Goal: Task Accomplishment & Management: Use online tool/utility

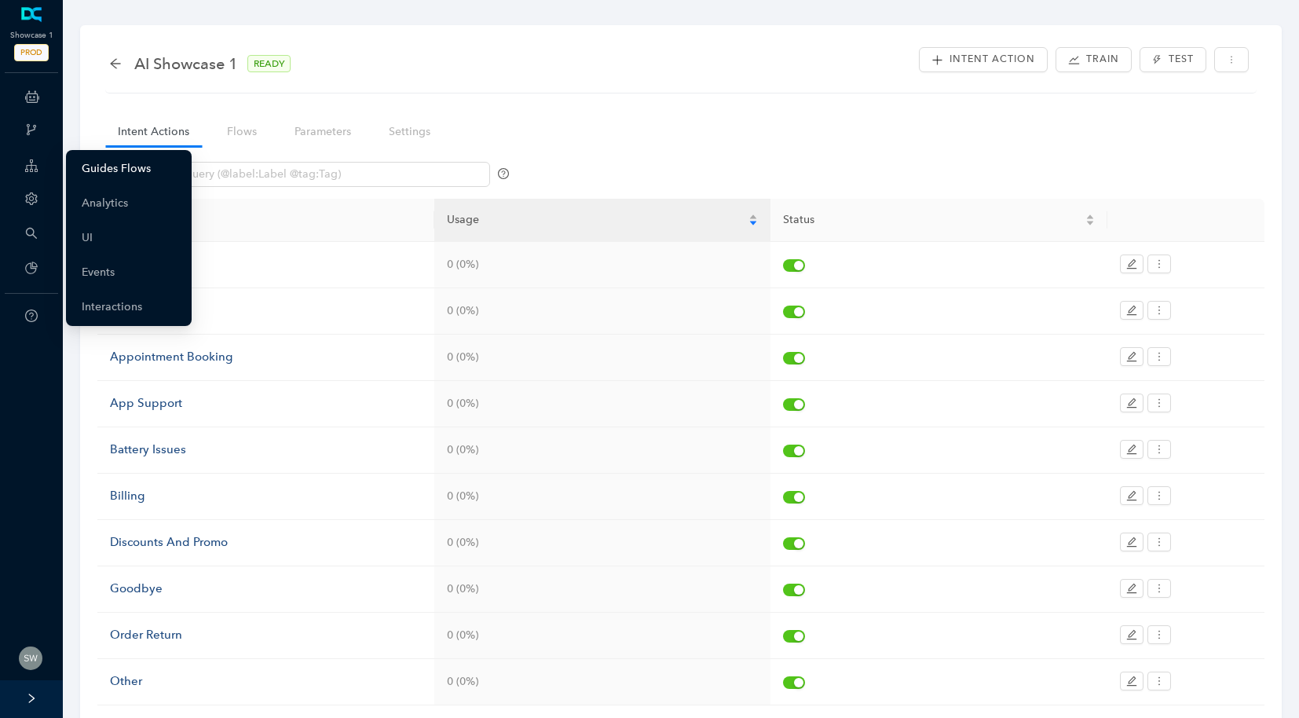
click at [126, 163] on link "Guides Flows" at bounding box center [116, 168] width 69 height 31
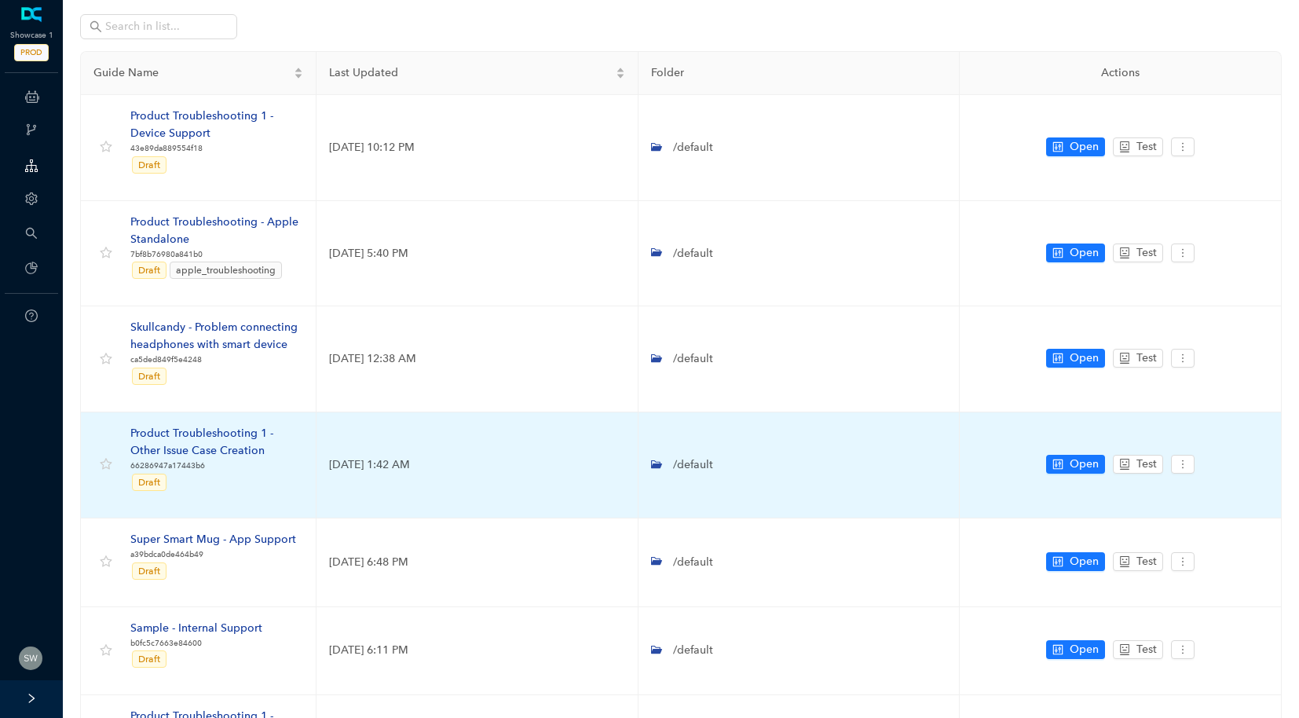
scroll to position [18, 0]
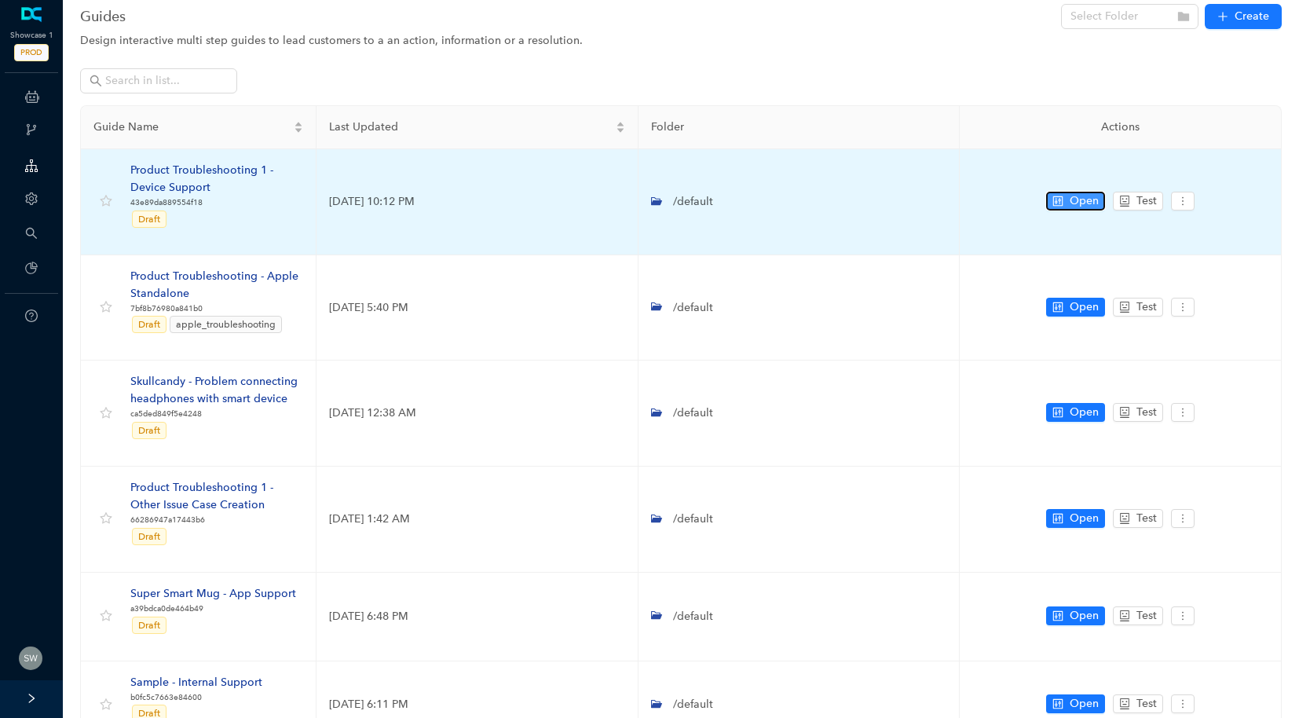
click at [1066, 201] on button "Open" at bounding box center [1075, 201] width 59 height 19
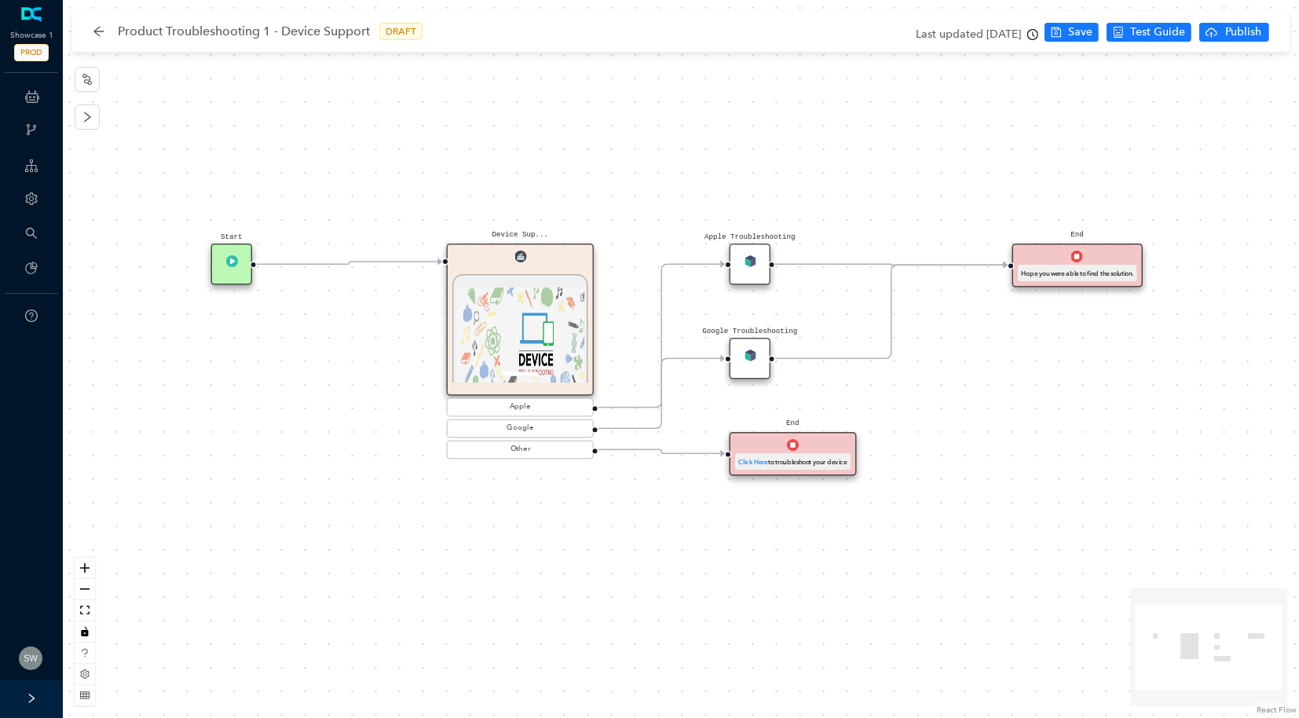
click at [551, 259] on div "Device Sup... 1 / 1 Previous Next Device Support and Troubleshooting DCA Wirele…" at bounding box center [521, 320] width 148 height 152
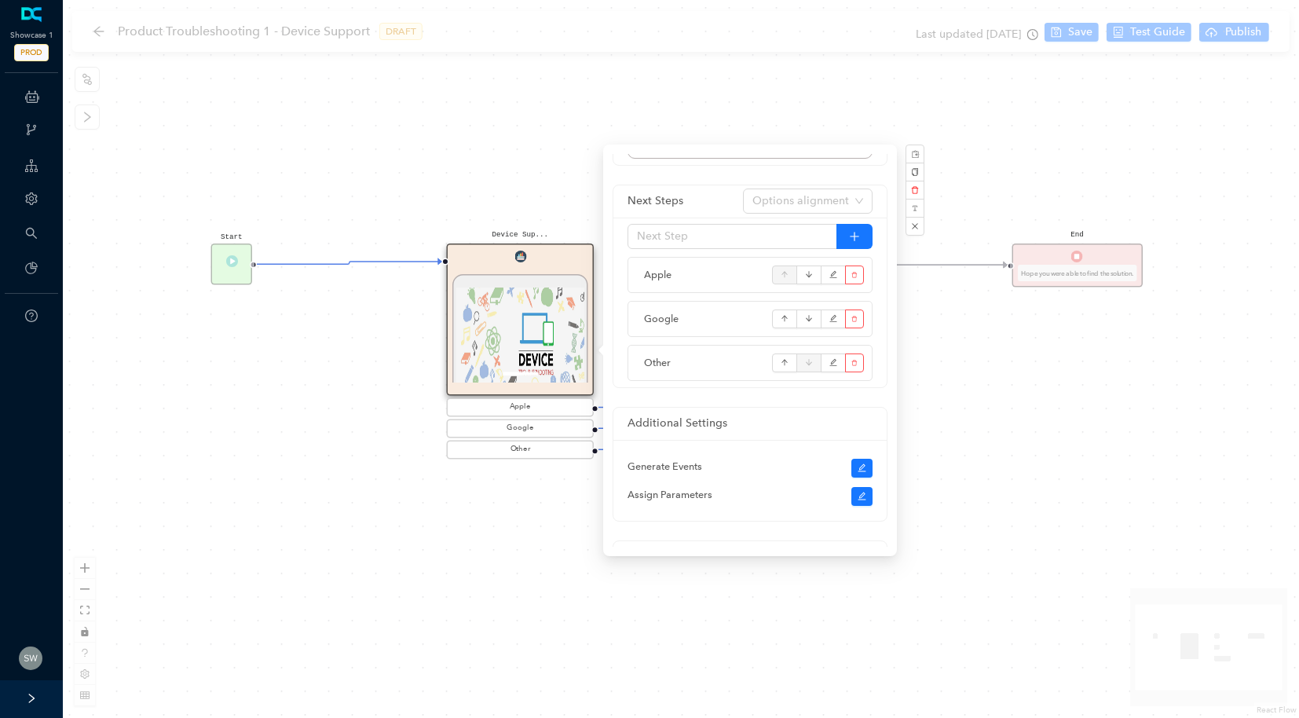
scroll to position [200, 0]
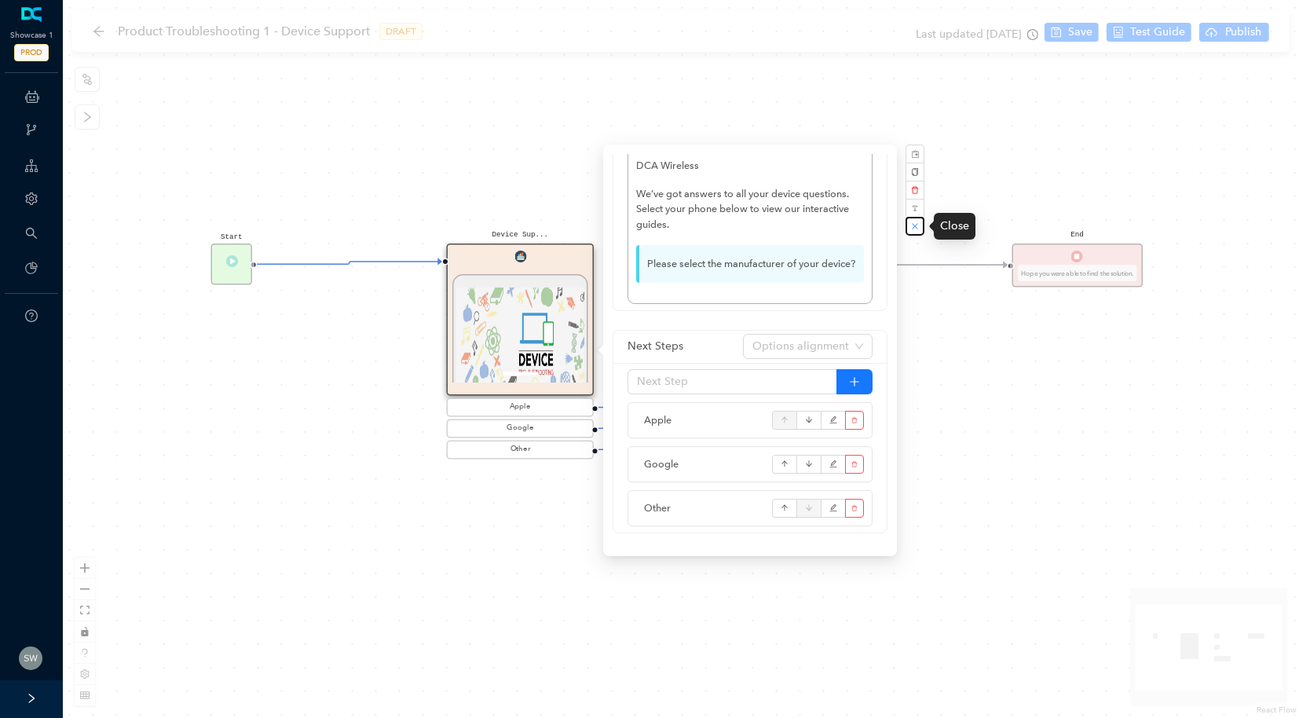
click at [920, 233] on button "button" at bounding box center [915, 226] width 19 height 19
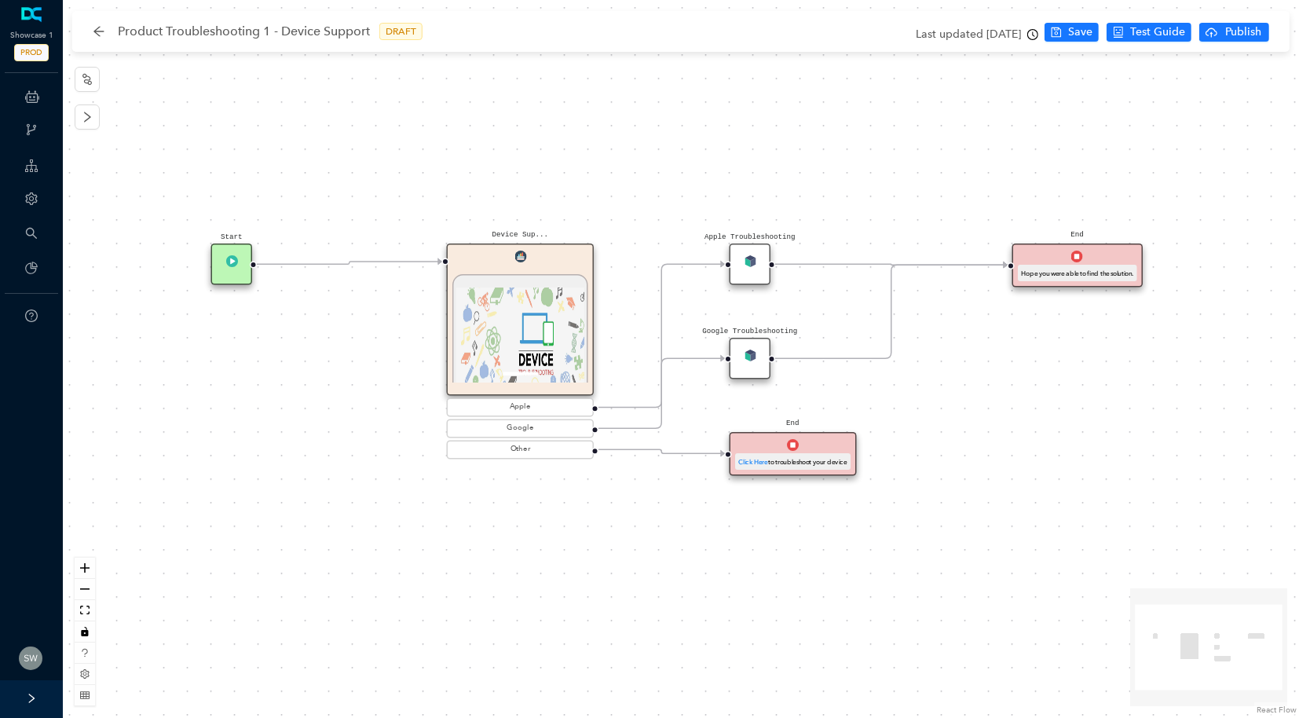
scroll to position [0, 0]
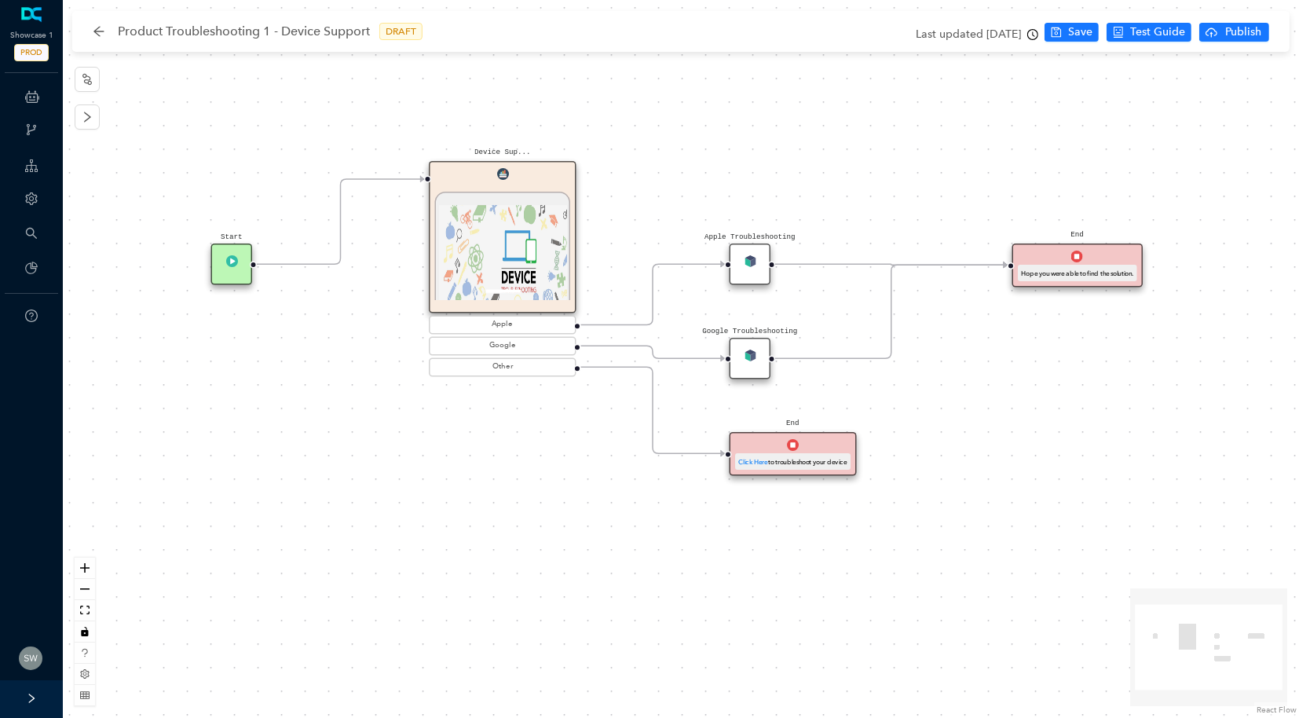
drag, startPoint x: 473, startPoint y: 287, endPoint x: 449, endPoint y: 198, distance: 91.8
click at [449, 198] on div "1 / 1 Previous Next Device Support and Troubleshooting DCA Wireless We’ve got a…" at bounding box center [503, 341] width 136 height 299
click at [101, 31] on icon "arrow-left" at bounding box center [98, 31] width 10 height 10
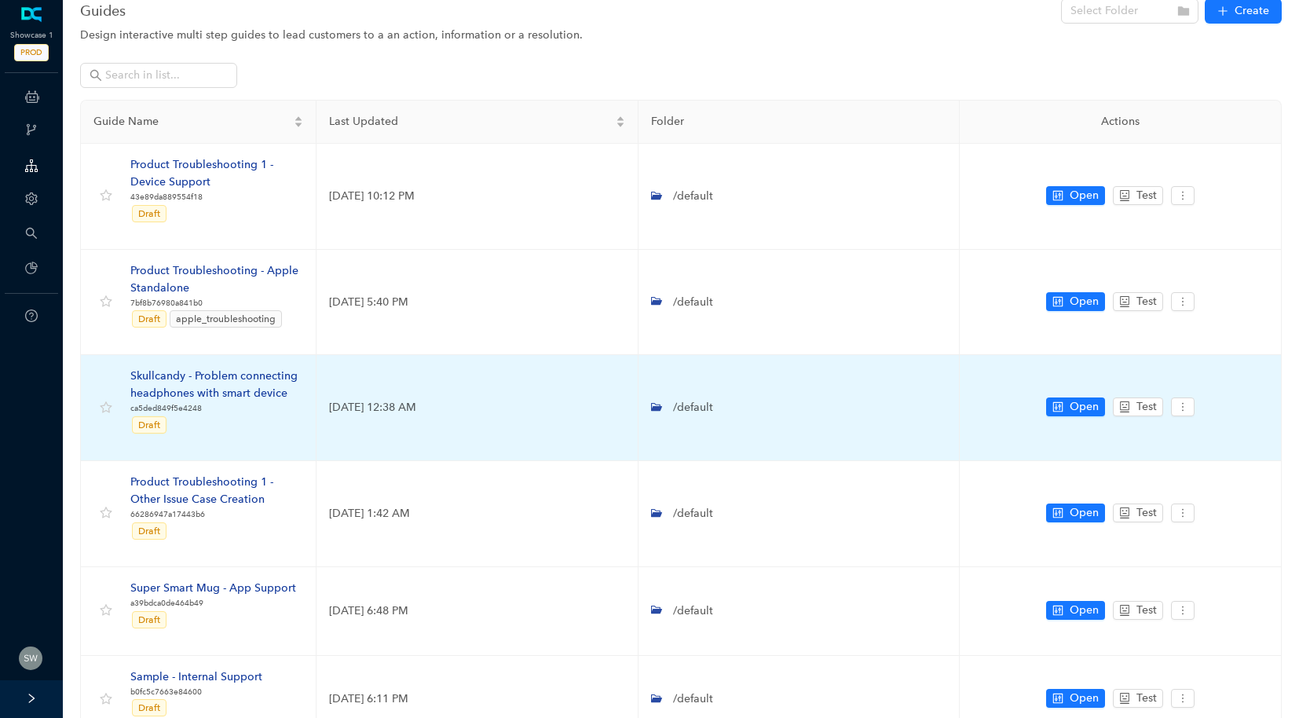
scroll to position [26, 0]
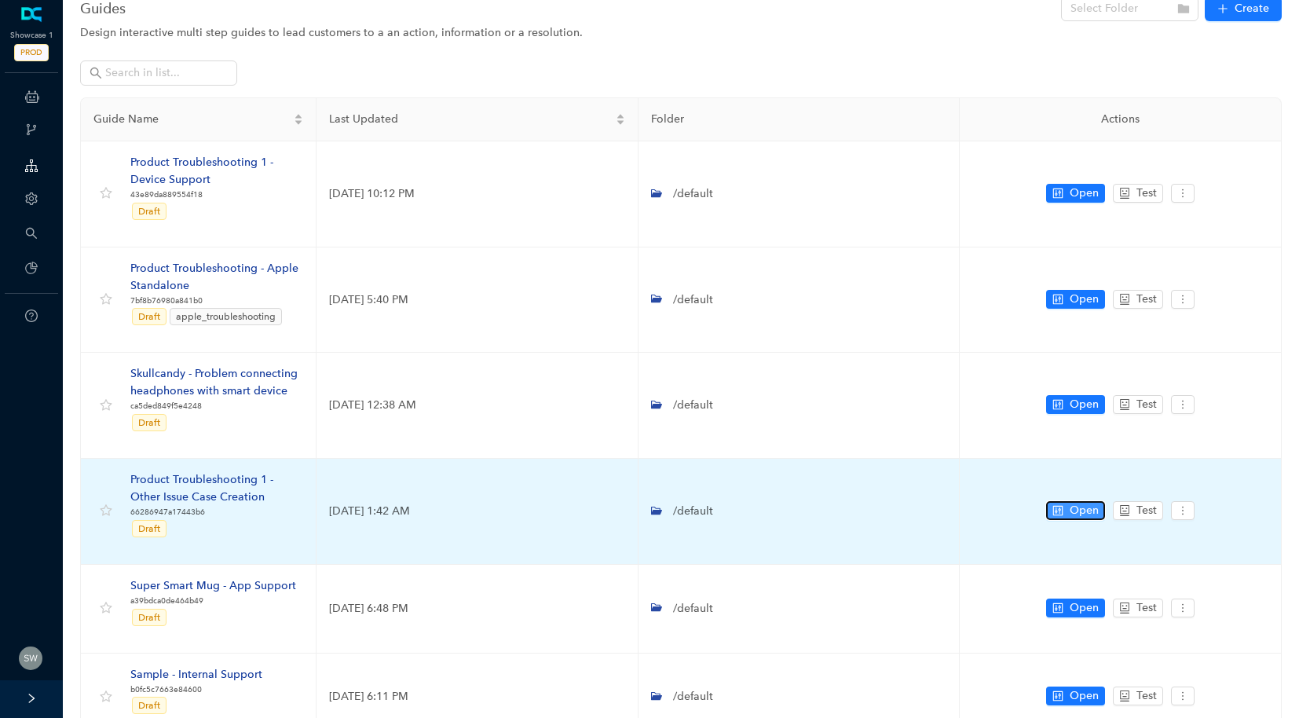
click at [1064, 515] on button "Open" at bounding box center [1075, 510] width 59 height 19
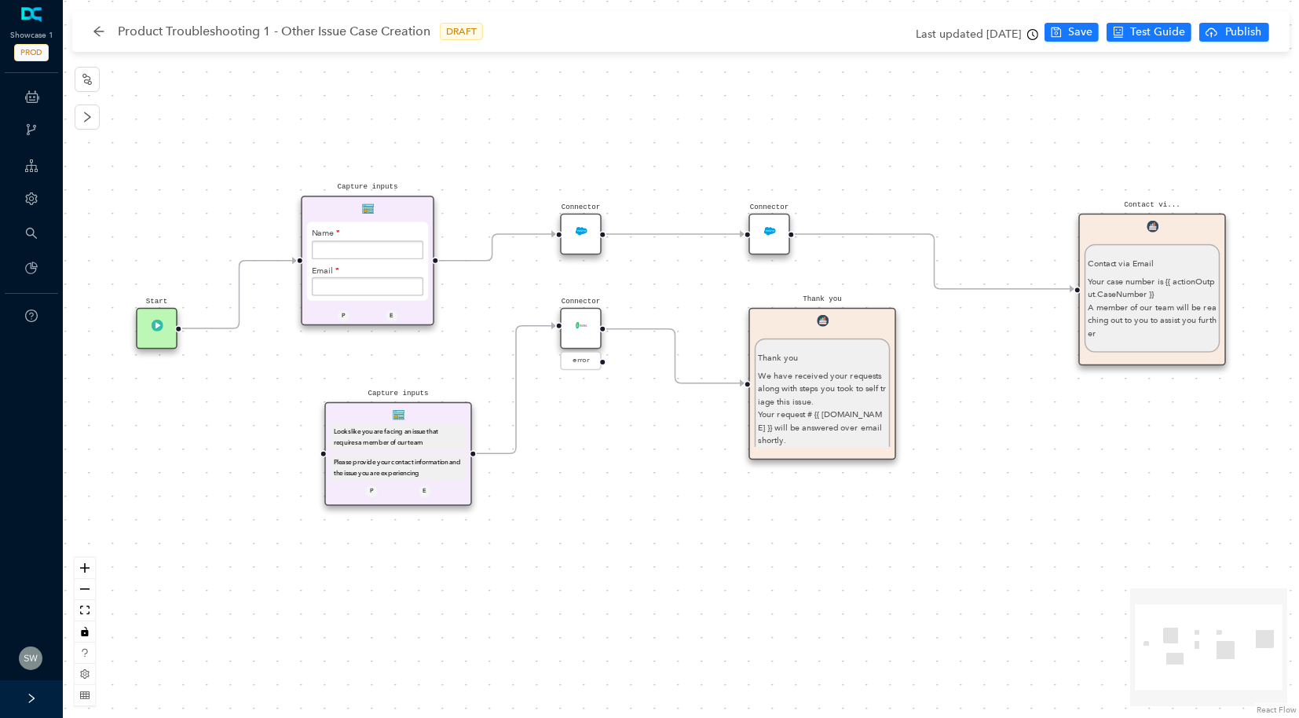
drag, startPoint x: 412, startPoint y: 337, endPoint x: 391, endPoint y: 218, distance: 120.4
click at [391, 218] on div "Name Email Submit" at bounding box center [367, 261] width 131 height 89
click at [90, 29] on div "Product Troubleshooting 1 - Other Issue Case Creation DRAFT Last updated [DATE]…" at bounding box center [685, 31] width 1210 height 41
click at [100, 27] on icon "arrow-left" at bounding box center [99, 31] width 13 height 13
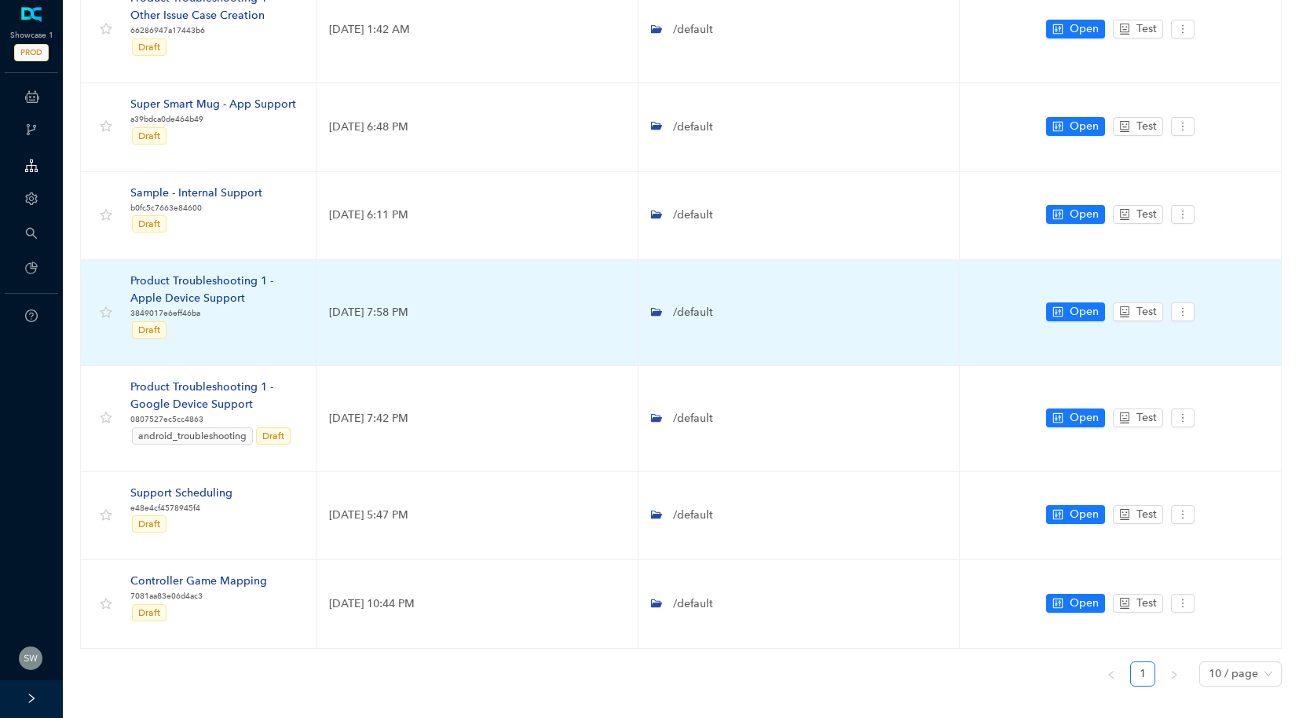
scroll to position [536, 0]
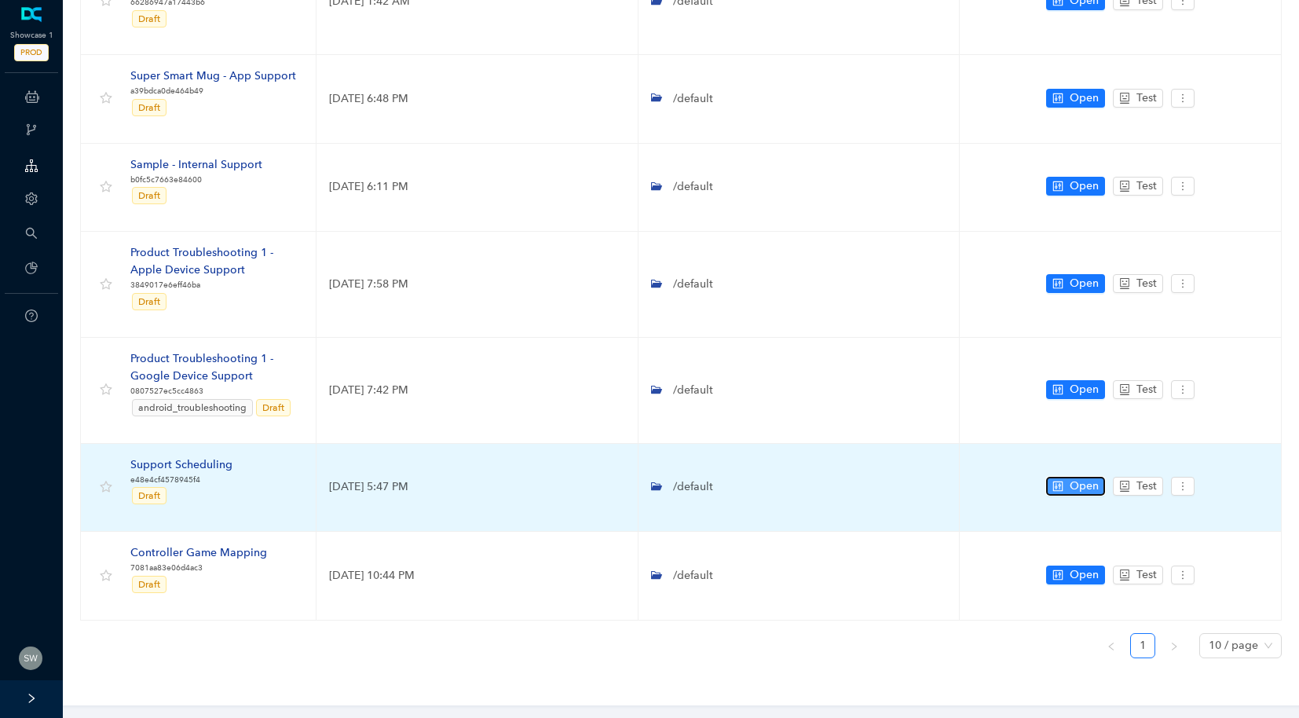
click at [1079, 487] on span "Open" at bounding box center [1084, 486] width 29 height 17
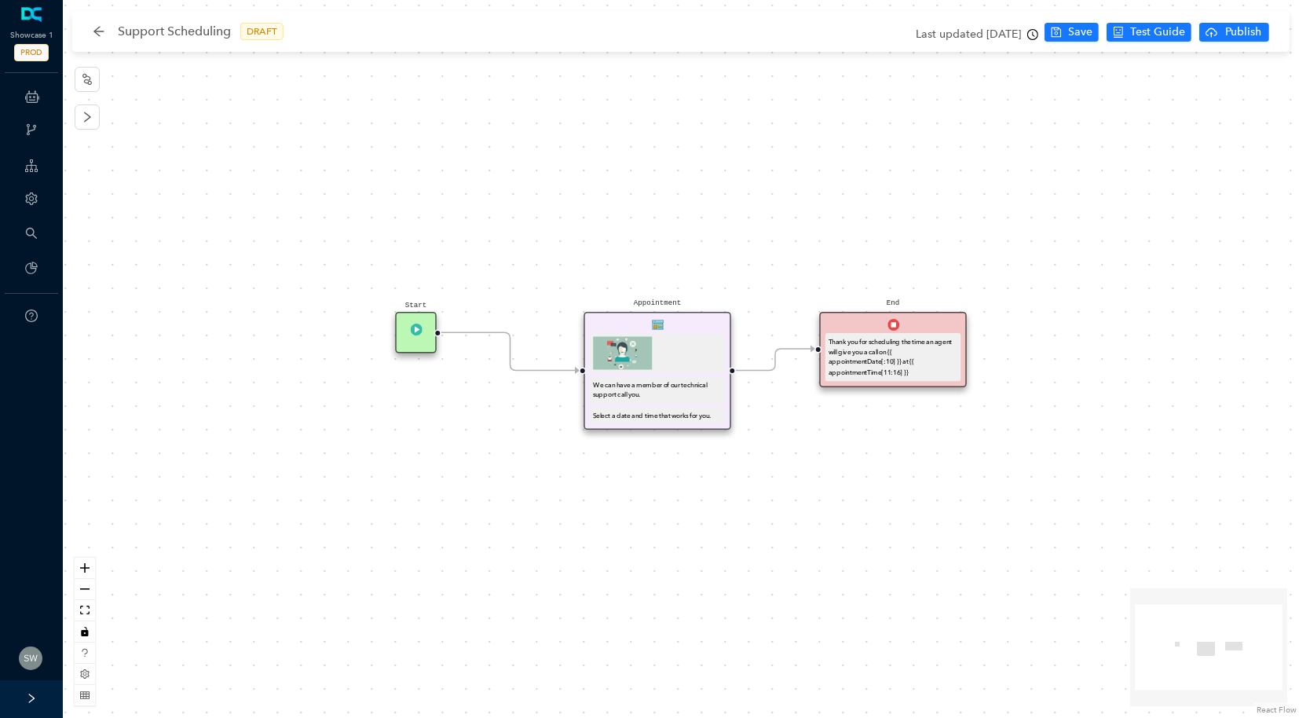
click at [716, 323] on div "Appointment We can have a member of our technical support call you. Select a da…" at bounding box center [658, 371] width 148 height 118
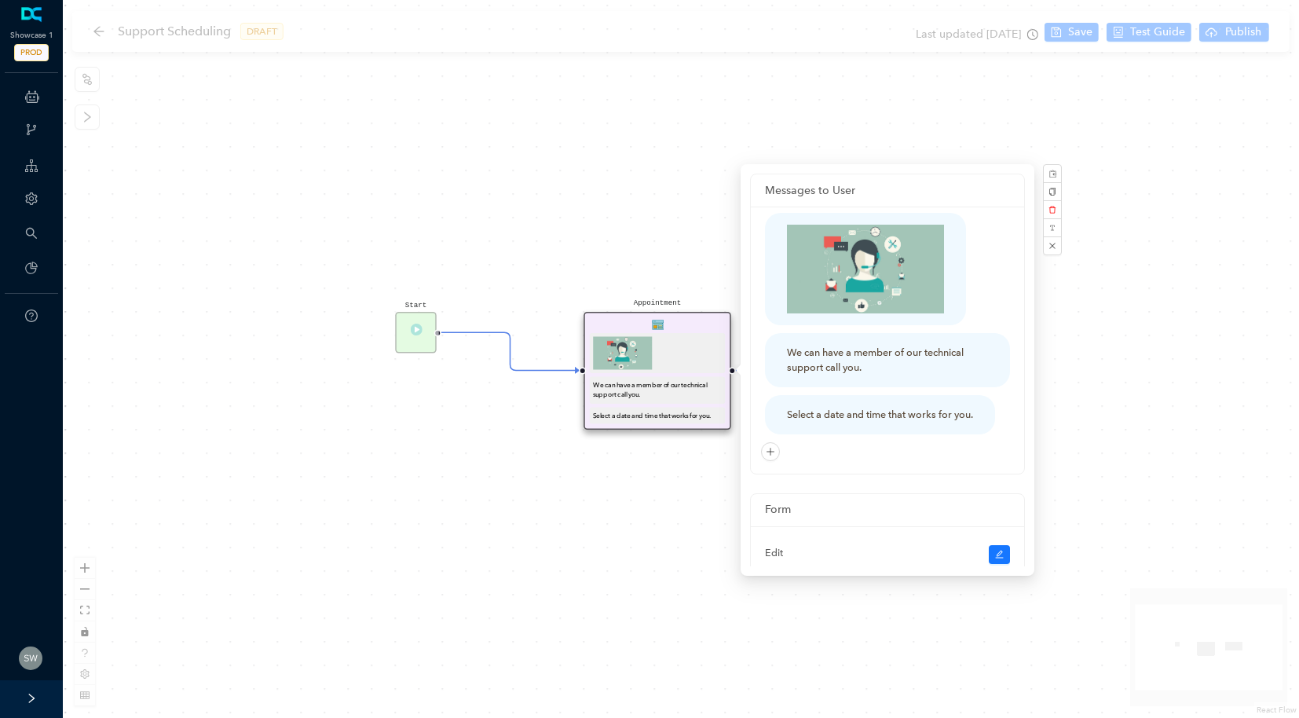
click at [1053, 255] on div "Start End Thank you for scheduling the time an agent will give you a call on {{…" at bounding box center [681, 359] width 1236 height 718
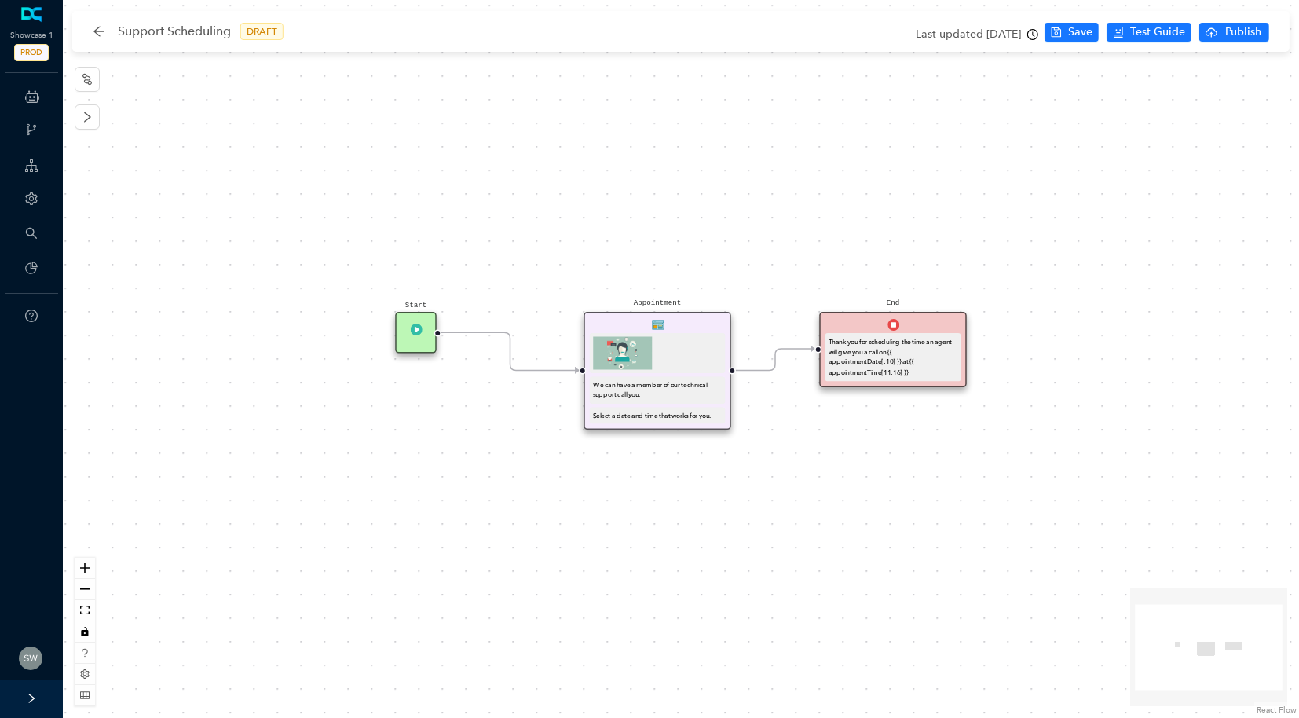
click at [943, 326] on div "End Thank you for scheduling the time an agent will give you a call on {{ appoi…" at bounding box center [893, 349] width 148 height 75
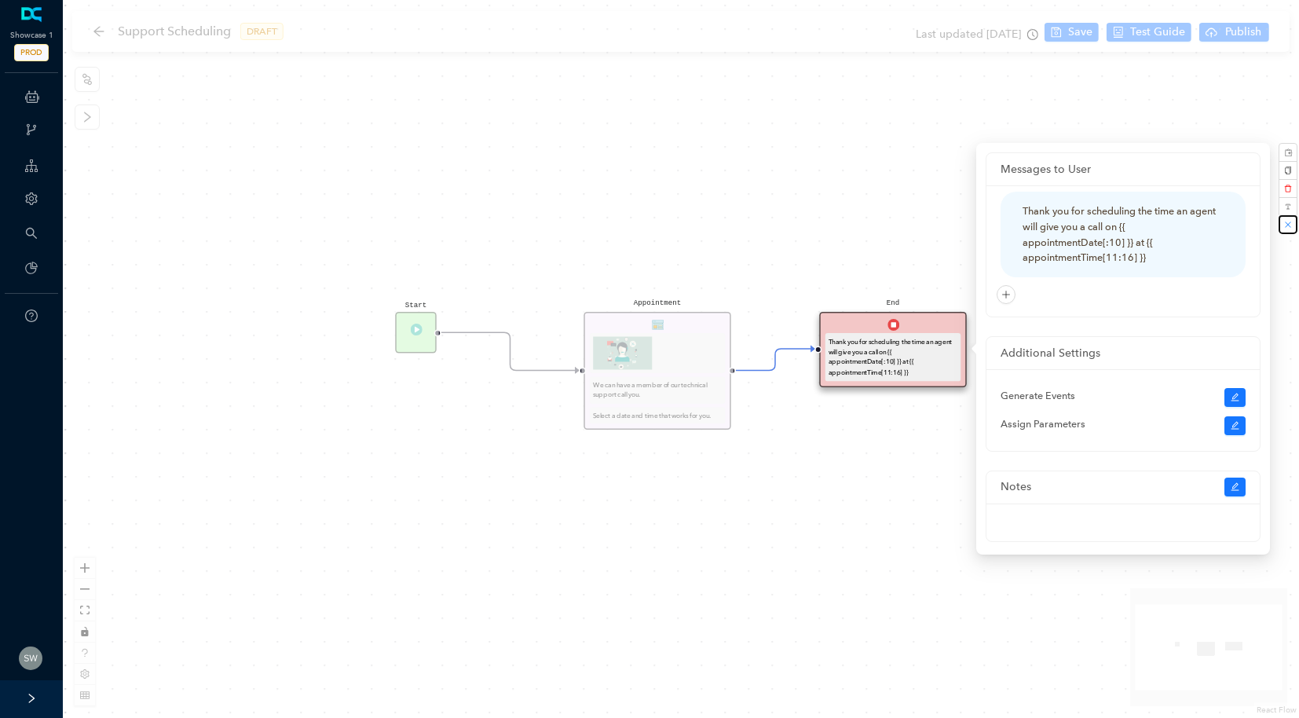
click at [1288, 233] on button "button" at bounding box center [1288, 224] width 19 height 19
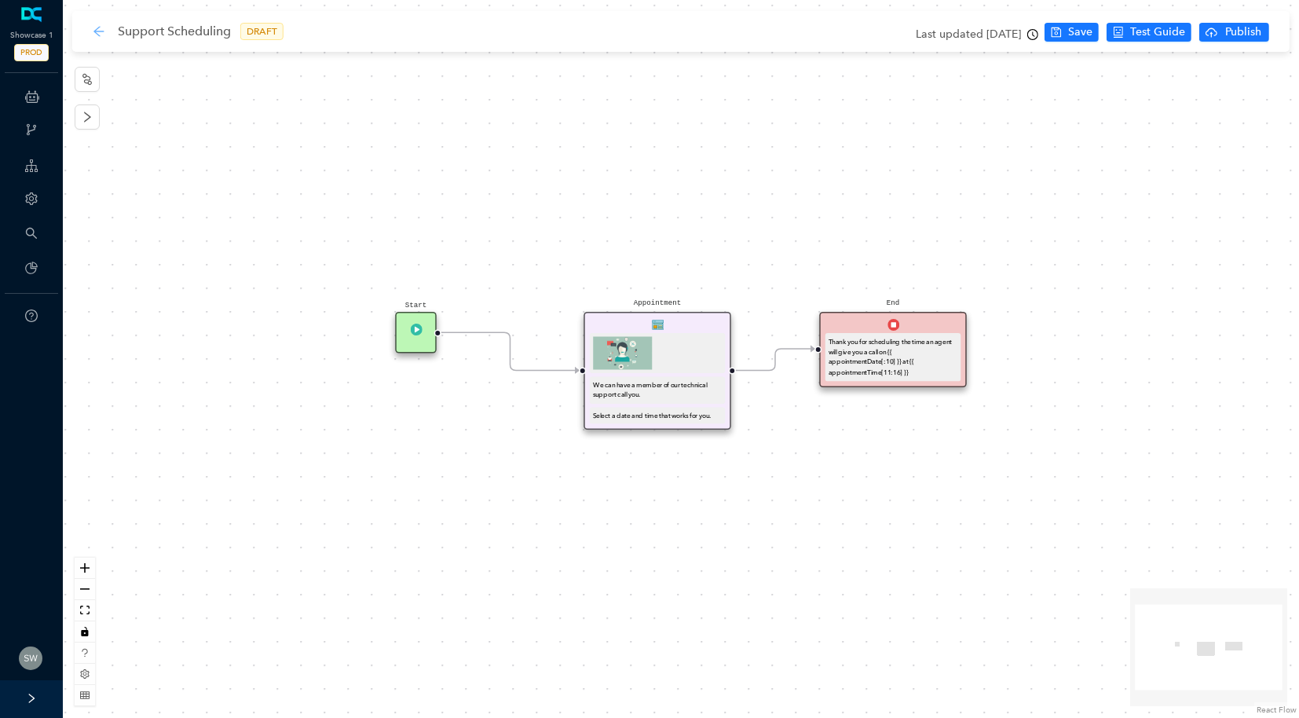
click at [102, 31] on icon "arrow-left" at bounding box center [99, 31] width 13 height 13
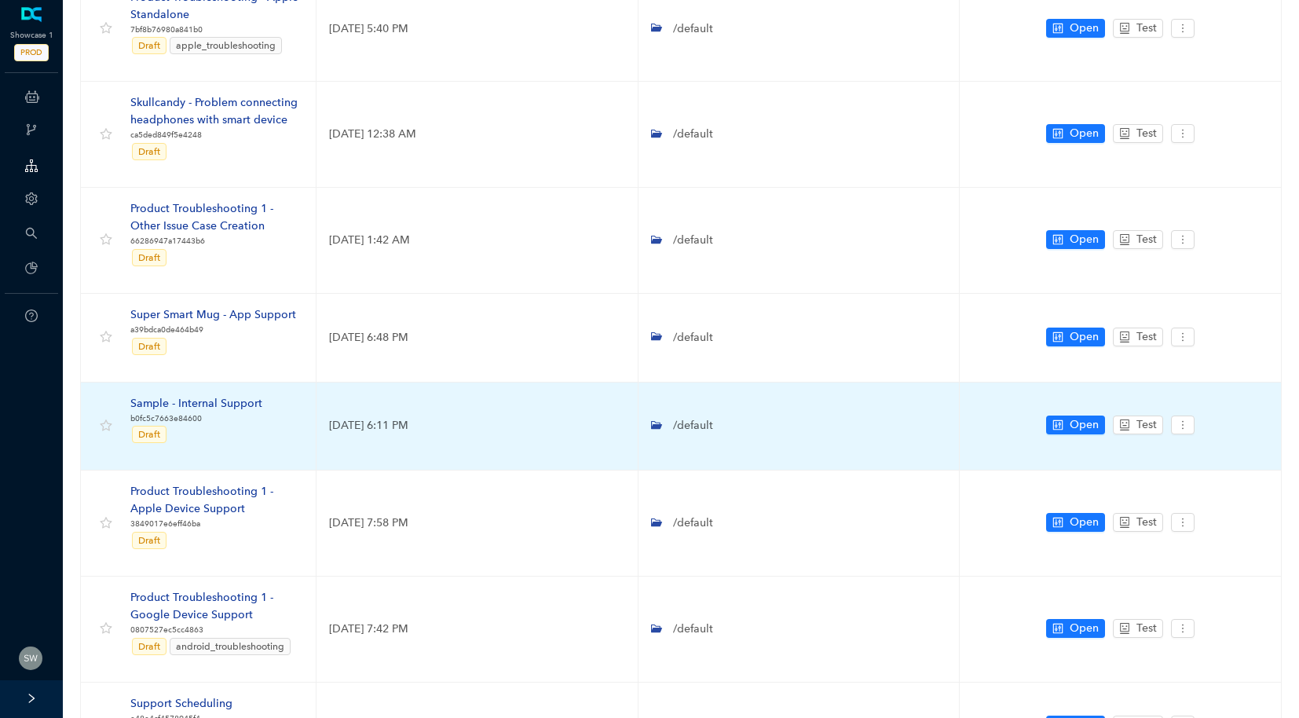
scroll to position [536, 0]
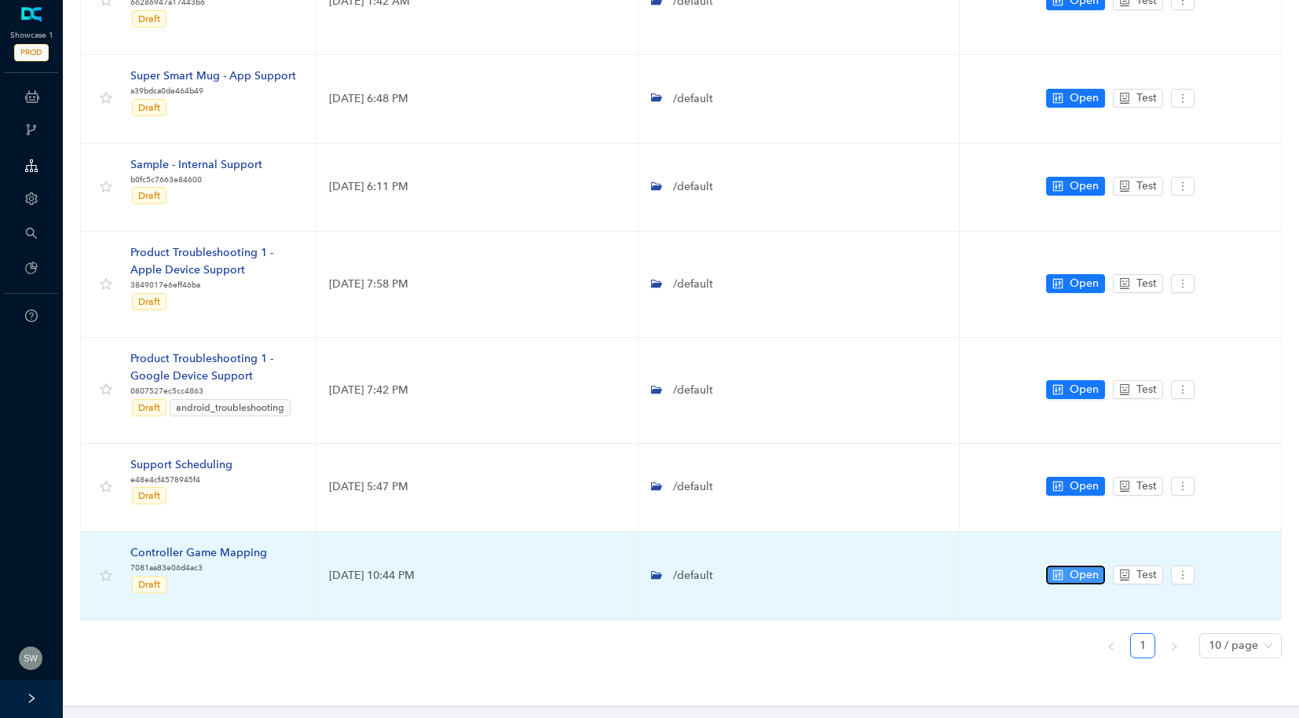
click at [1057, 570] on icon "control" at bounding box center [1058, 574] width 11 height 11
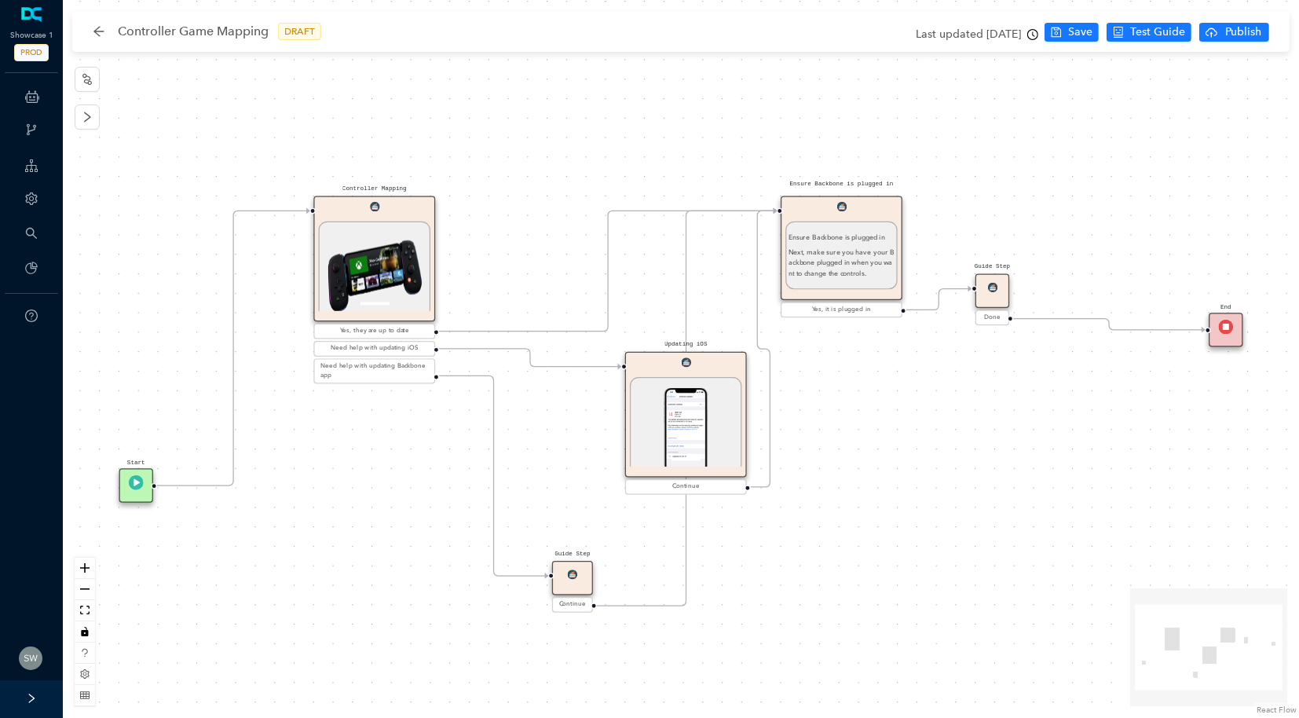
drag, startPoint x: 640, startPoint y: 512, endPoint x: 568, endPoint y: 602, distance: 115.1
click at [568, 602] on div "Continue" at bounding box center [572, 604] width 35 height 9
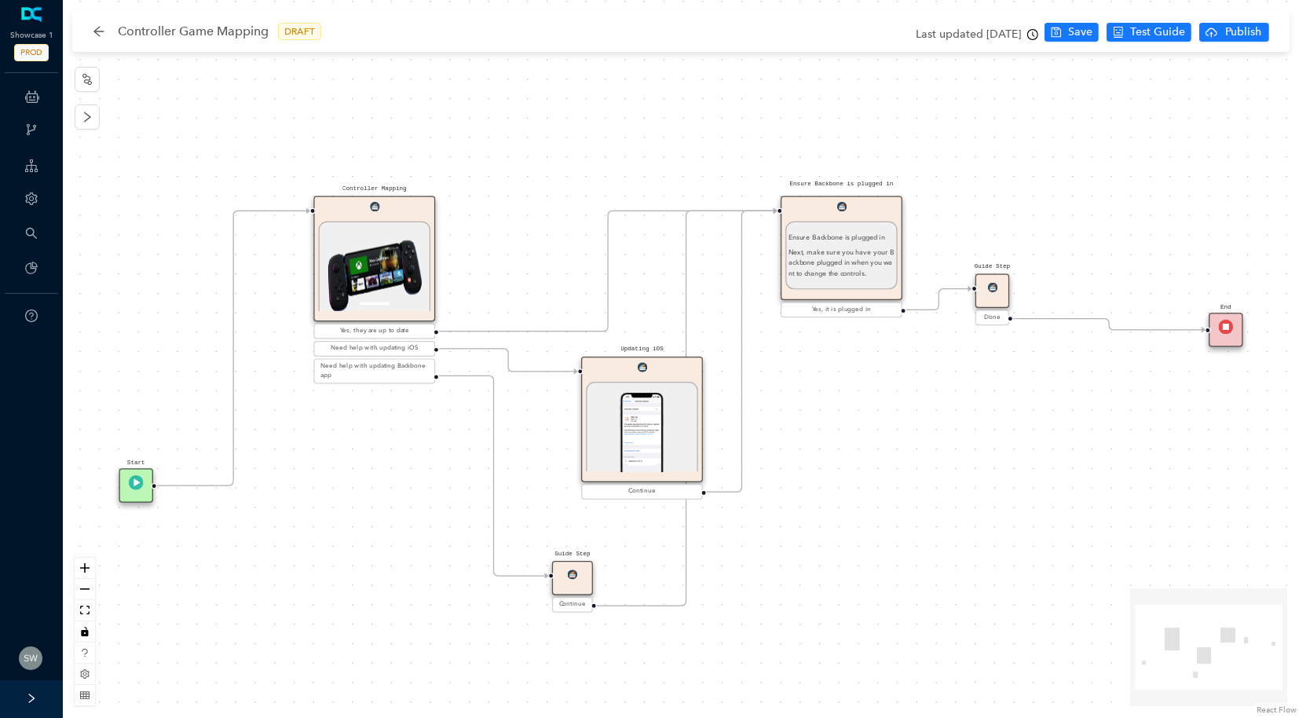
drag, startPoint x: 699, startPoint y: 382, endPoint x: 665, endPoint y: 411, distance: 44.6
click at [665, 411] on div "1 / 1" at bounding box center [642, 442] width 106 height 98
click at [1157, 25] on span "Test Guide" at bounding box center [1157, 32] width 55 height 17
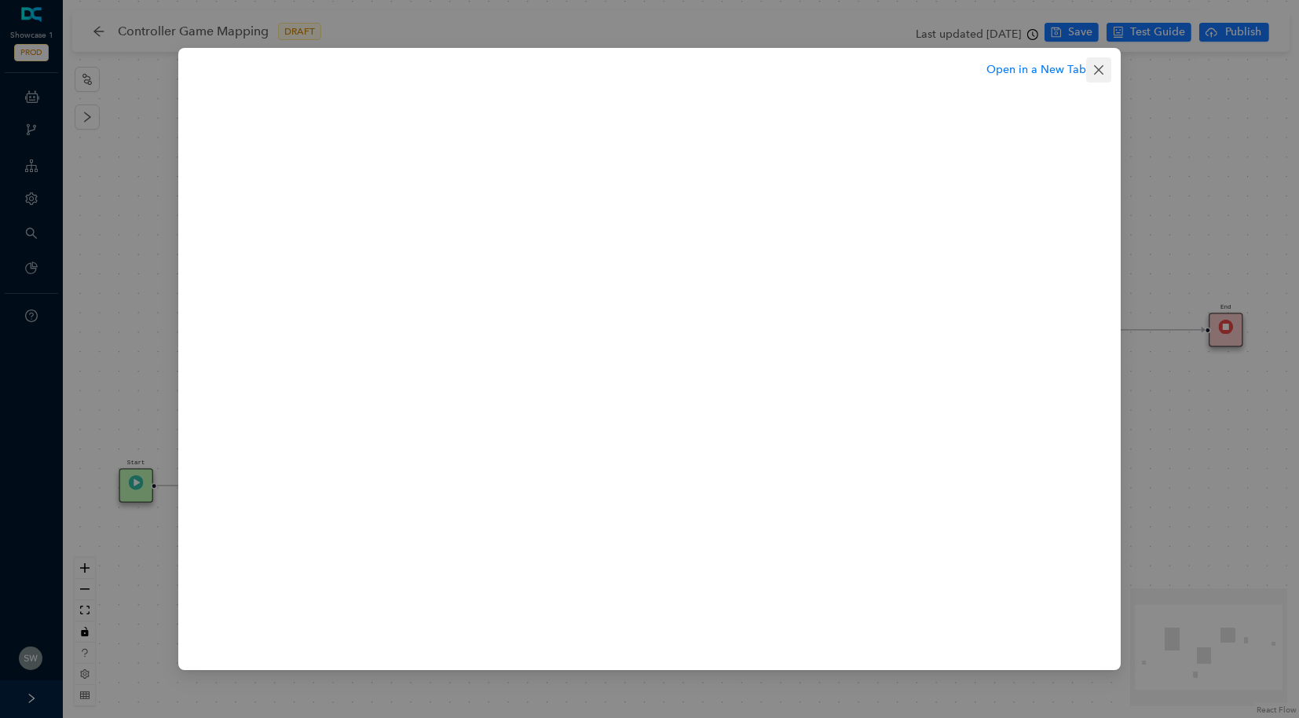
click at [1095, 75] on icon "close" at bounding box center [1099, 70] width 13 height 13
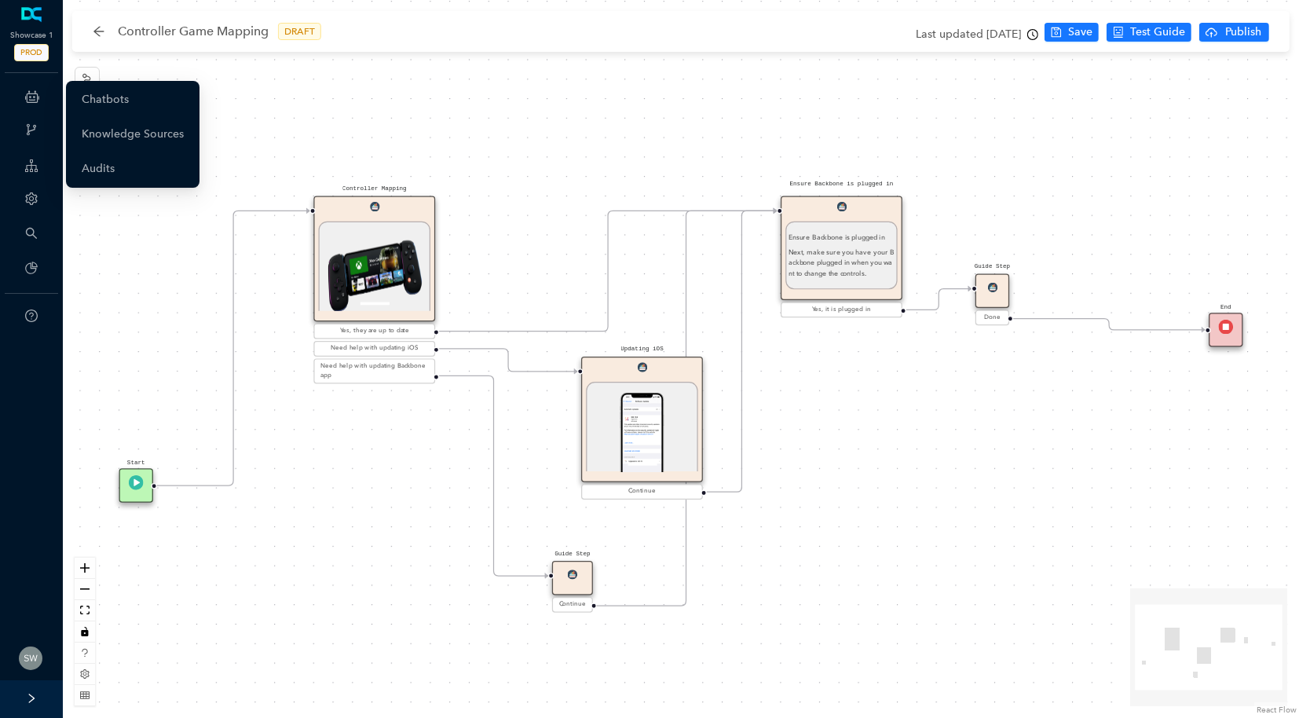
click at [38, 92] on icon at bounding box center [32, 96] width 14 height 31
click at [129, 97] on link "Chatbots" at bounding box center [105, 99] width 47 height 31
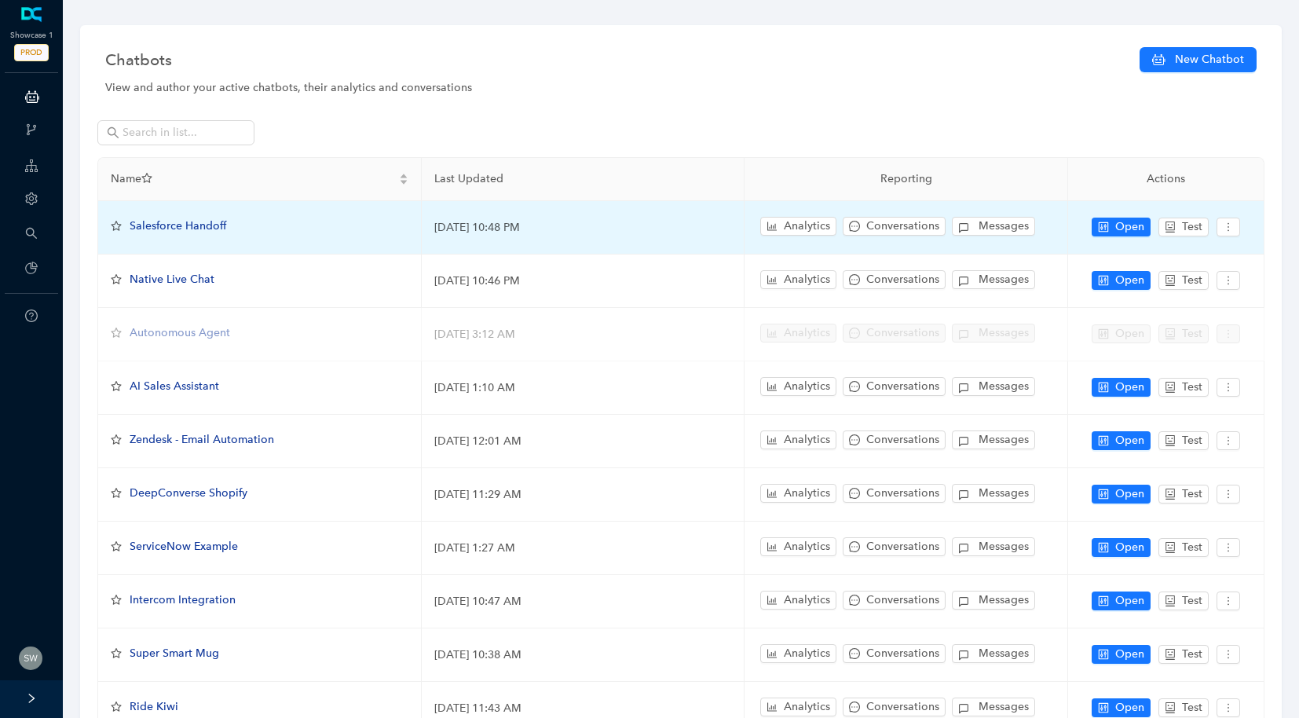
click at [1123, 216] on td "Open Test" at bounding box center [1166, 227] width 196 height 53
click at [1121, 221] on span "Open" at bounding box center [1129, 226] width 29 height 17
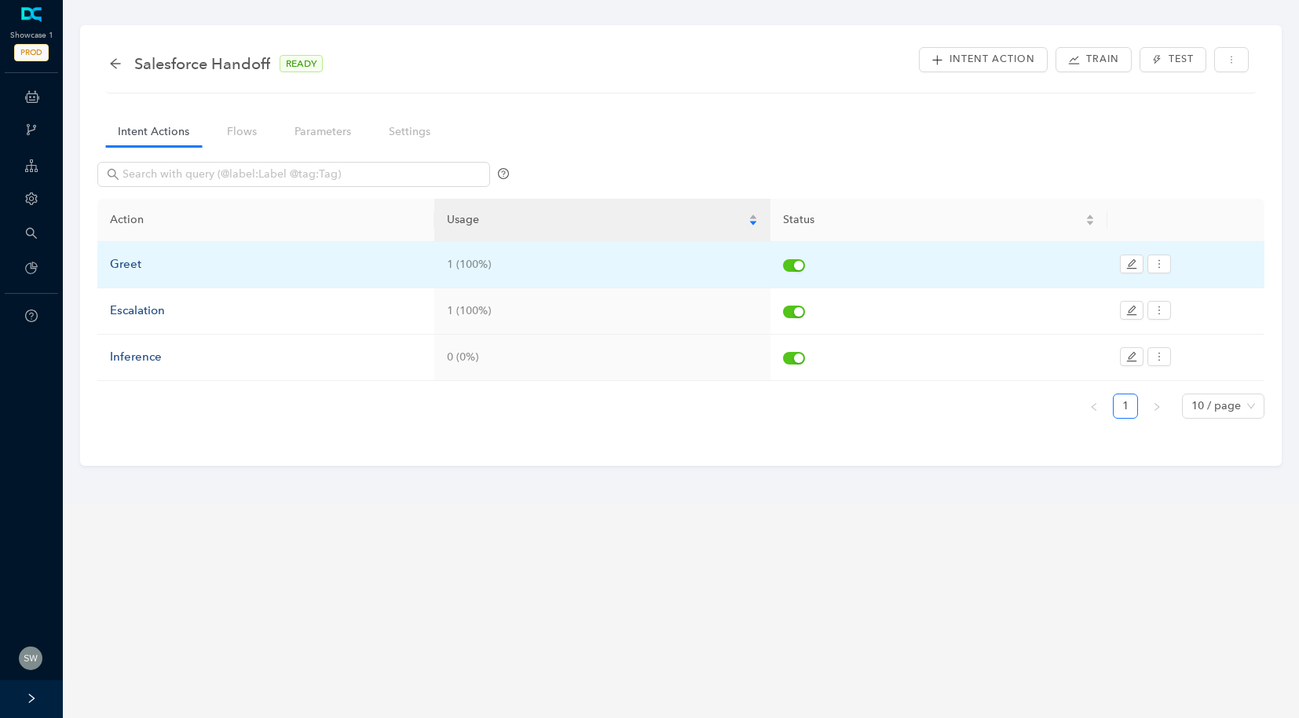
click at [140, 270] on div "Greet" at bounding box center [266, 264] width 312 height 19
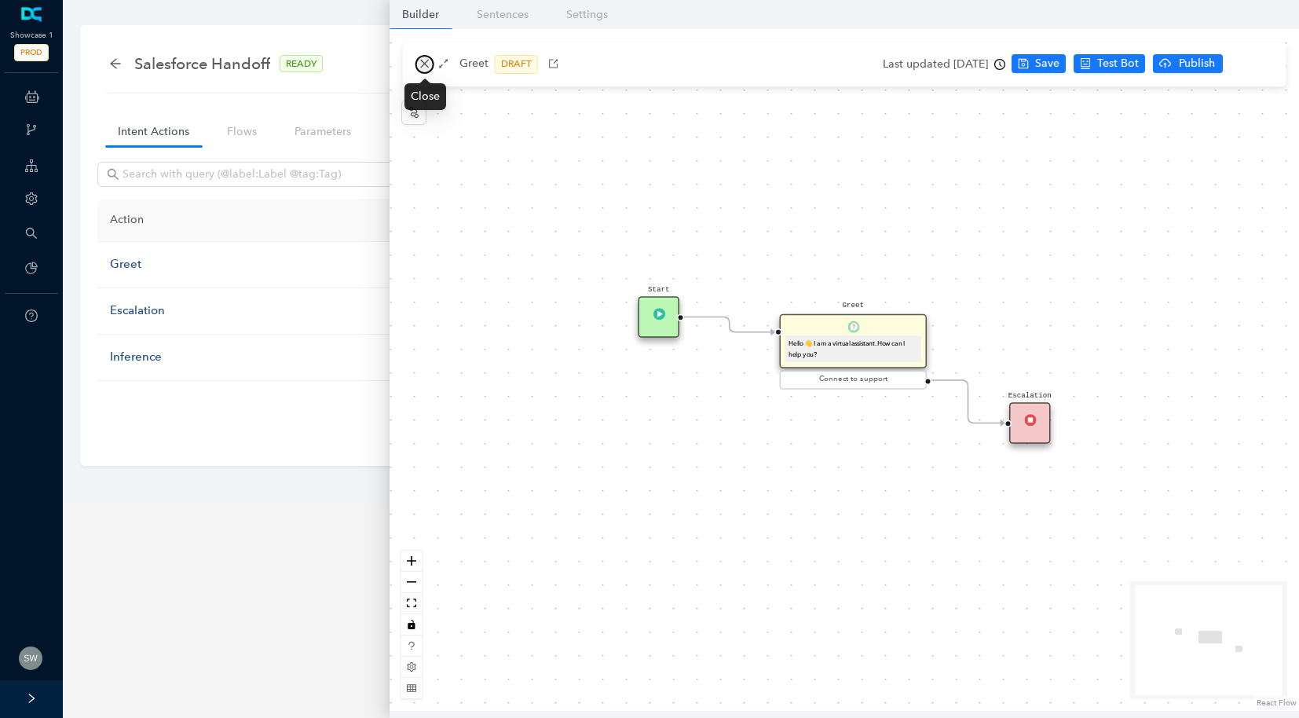
click at [430, 69] on button "button" at bounding box center [425, 64] width 19 height 19
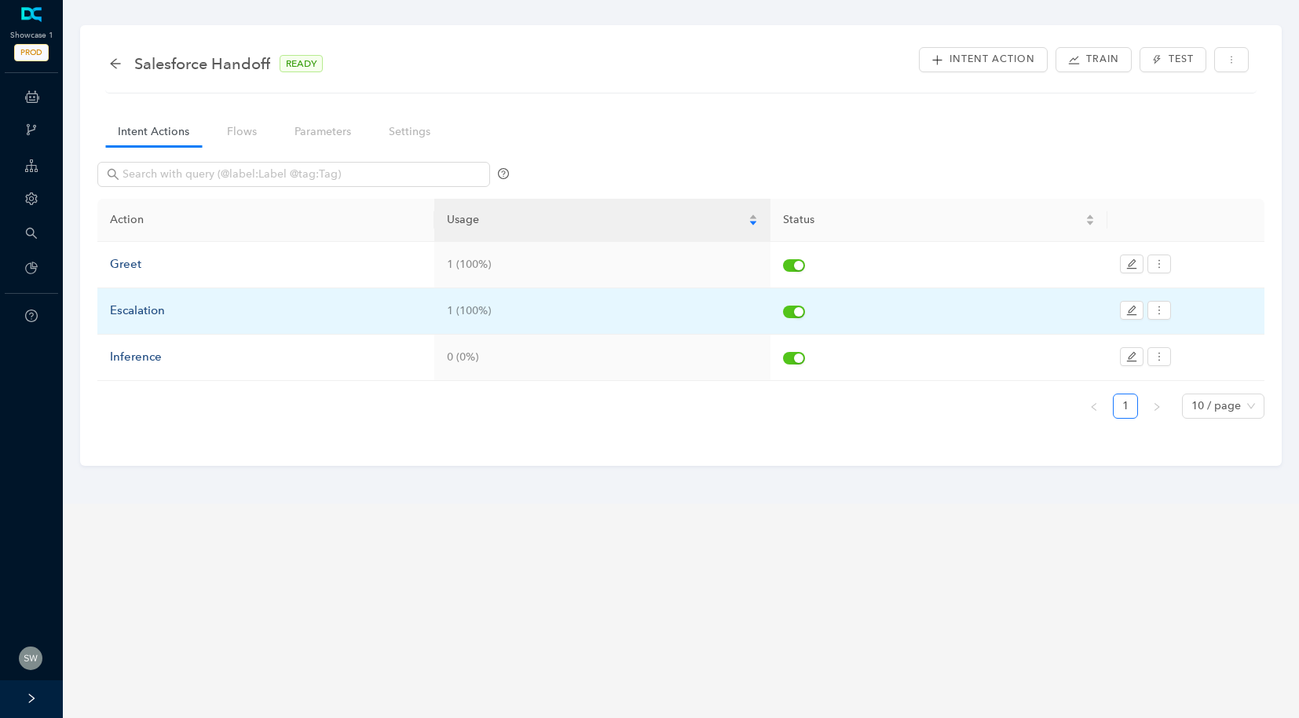
click at [113, 306] on div "Escalation" at bounding box center [266, 311] width 312 height 19
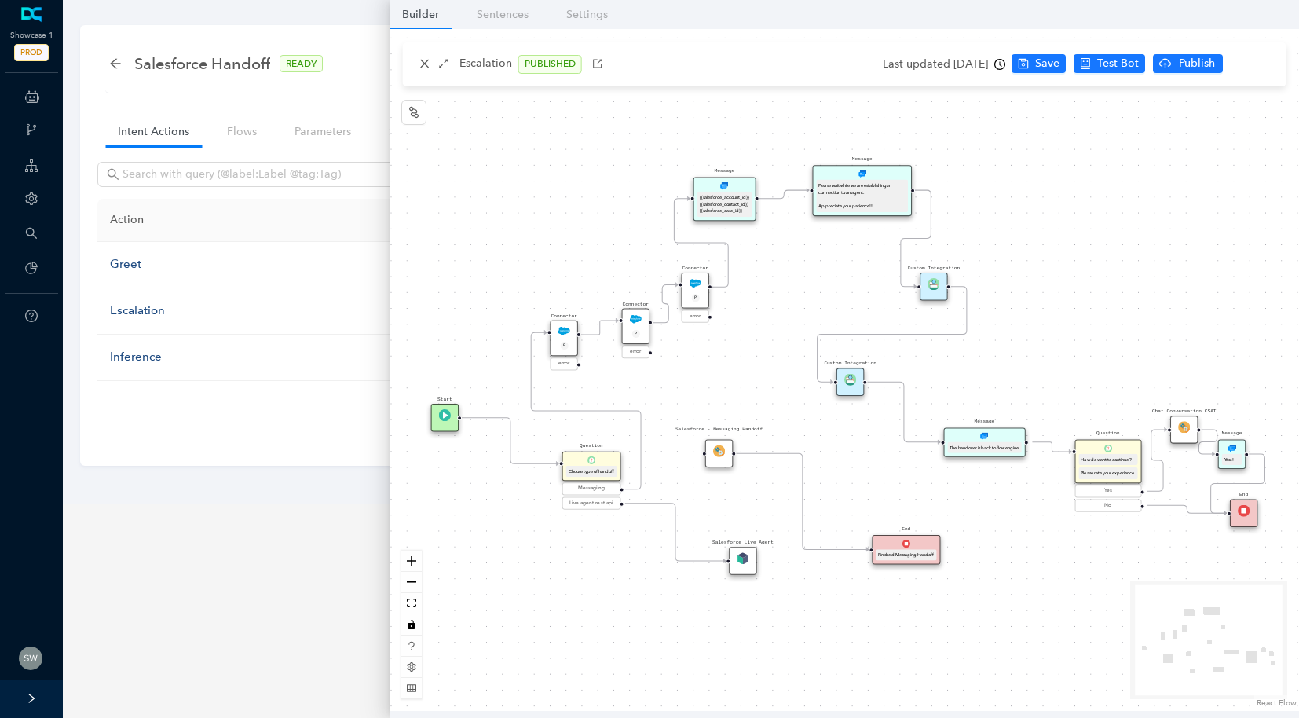
click at [932, 284] on img at bounding box center [934, 284] width 12 height 12
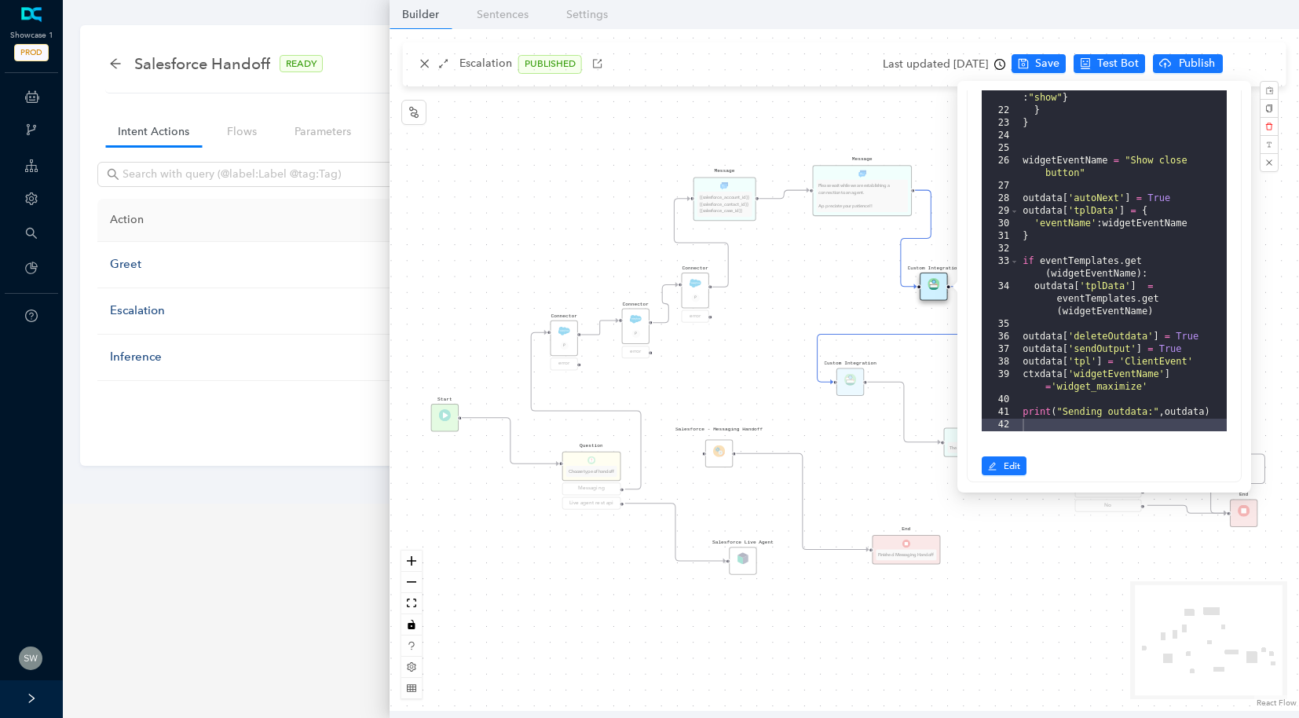
scroll to position [222, 0]
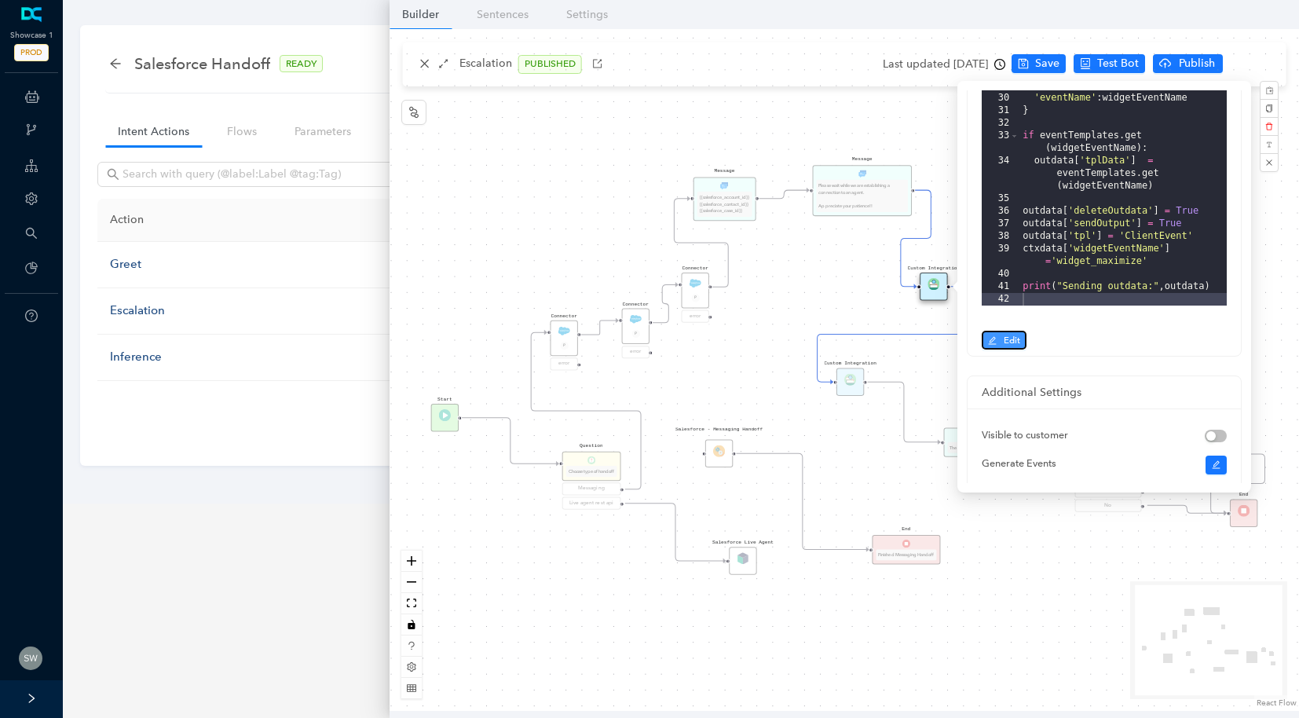
click at [1011, 346] on span "Edit" at bounding box center [1012, 340] width 16 height 14
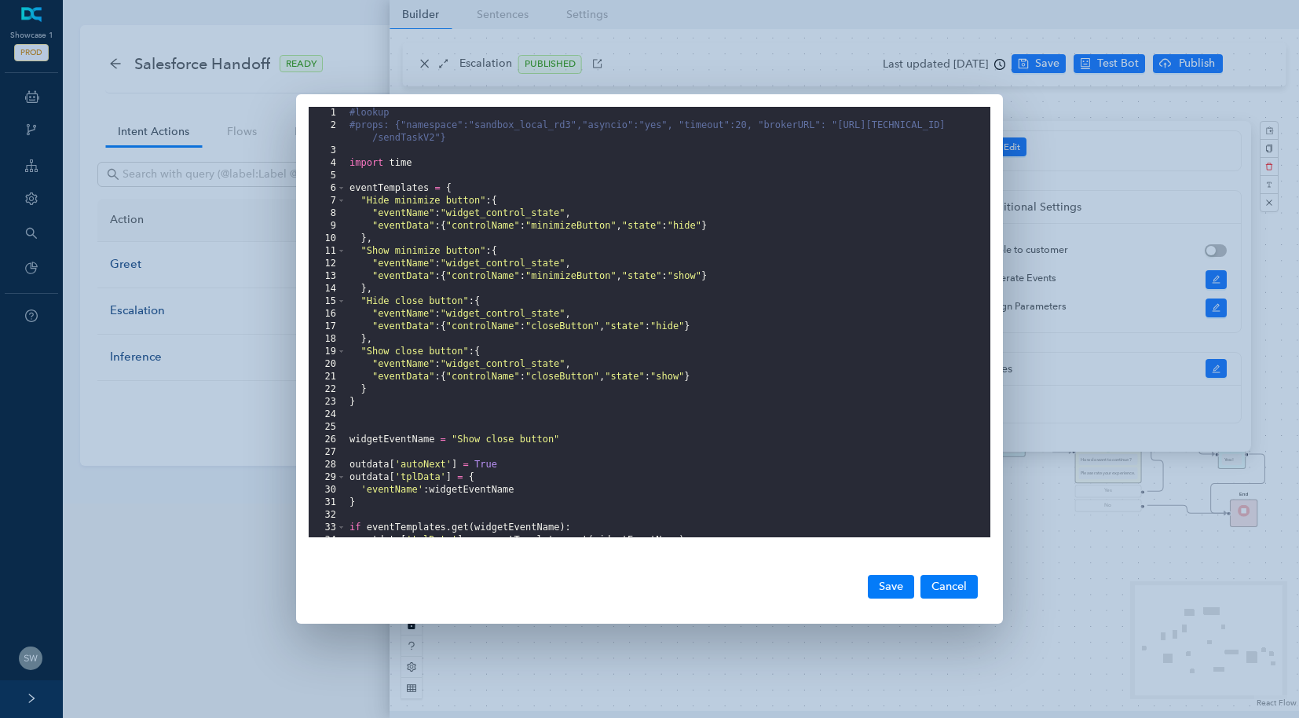
scroll to position [109, 0]
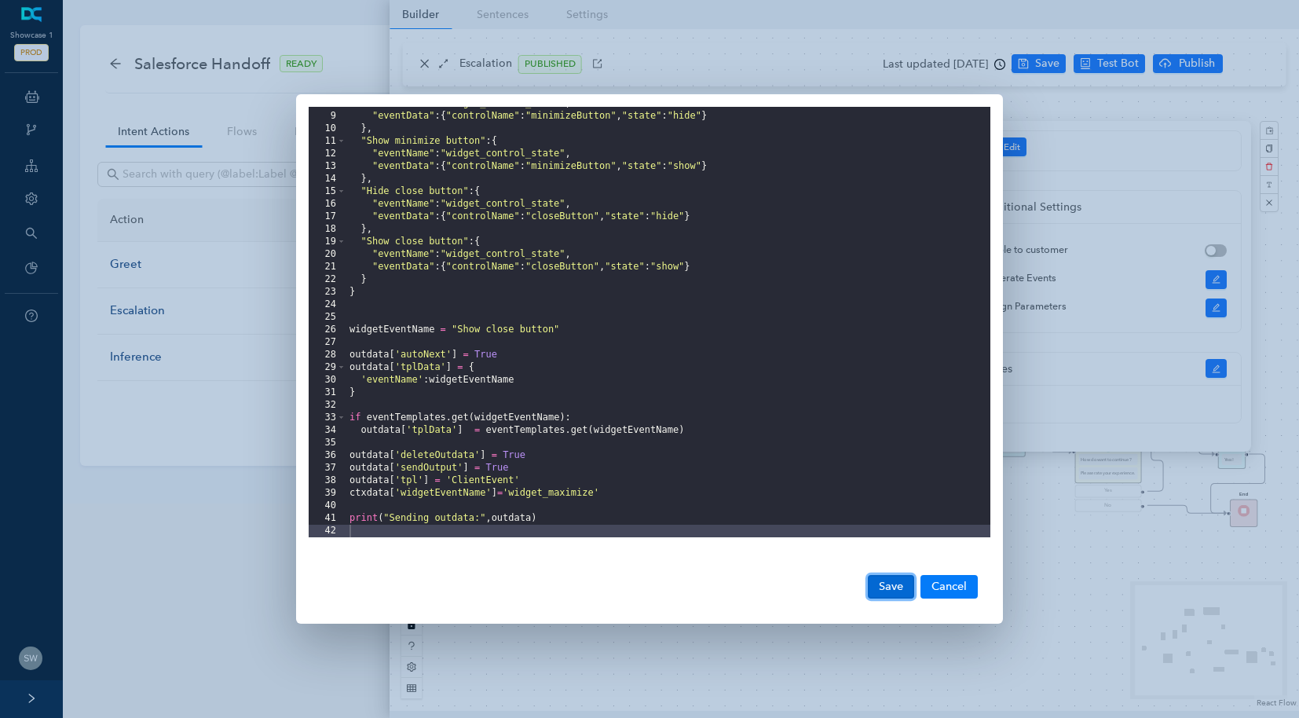
click at [891, 591] on button "Save" at bounding box center [891, 587] width 46 height 24
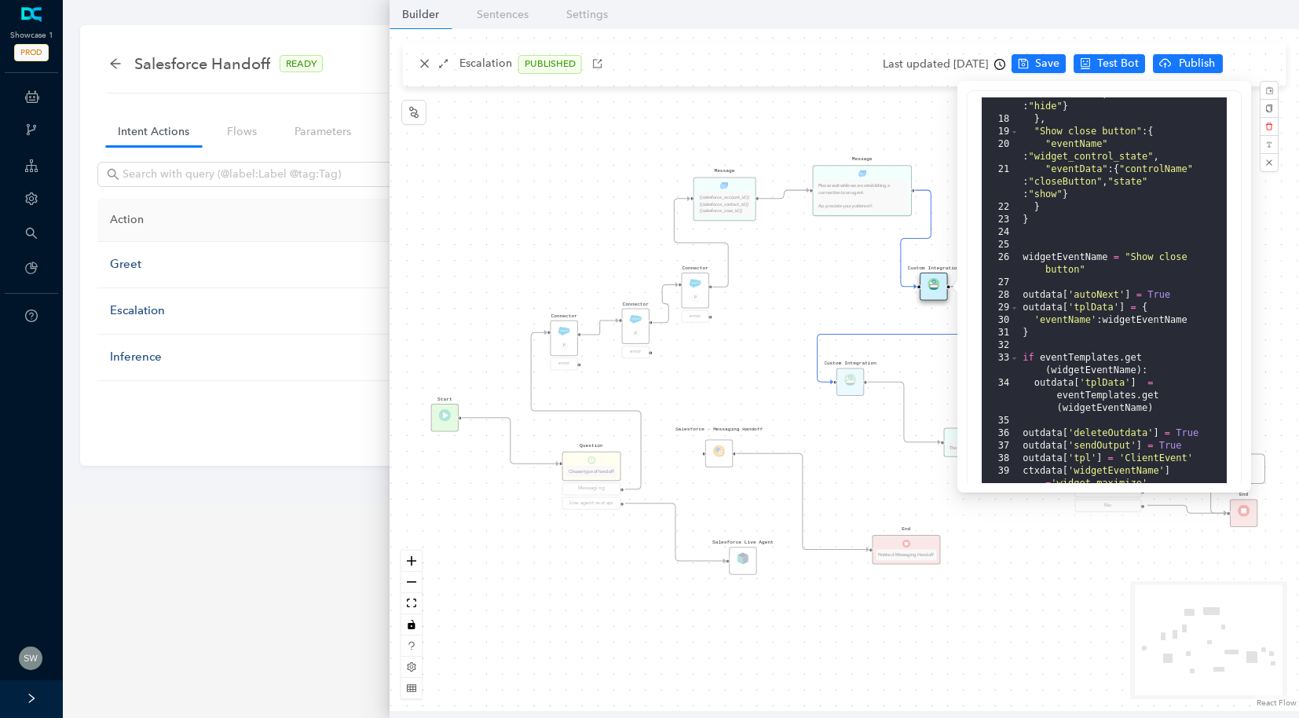
scroll to position [305, 0]
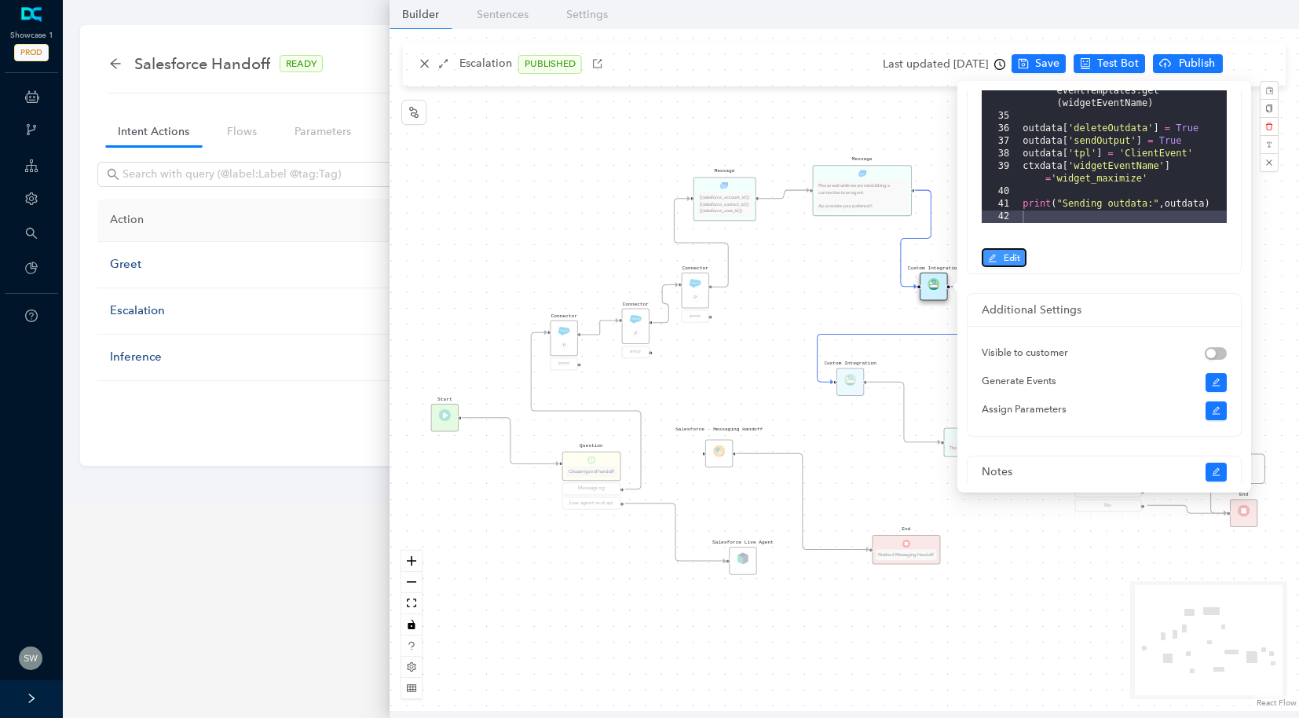
click at [1011, 251] on span "Edit" at bounding box center [1012, 258] width 16 height 14
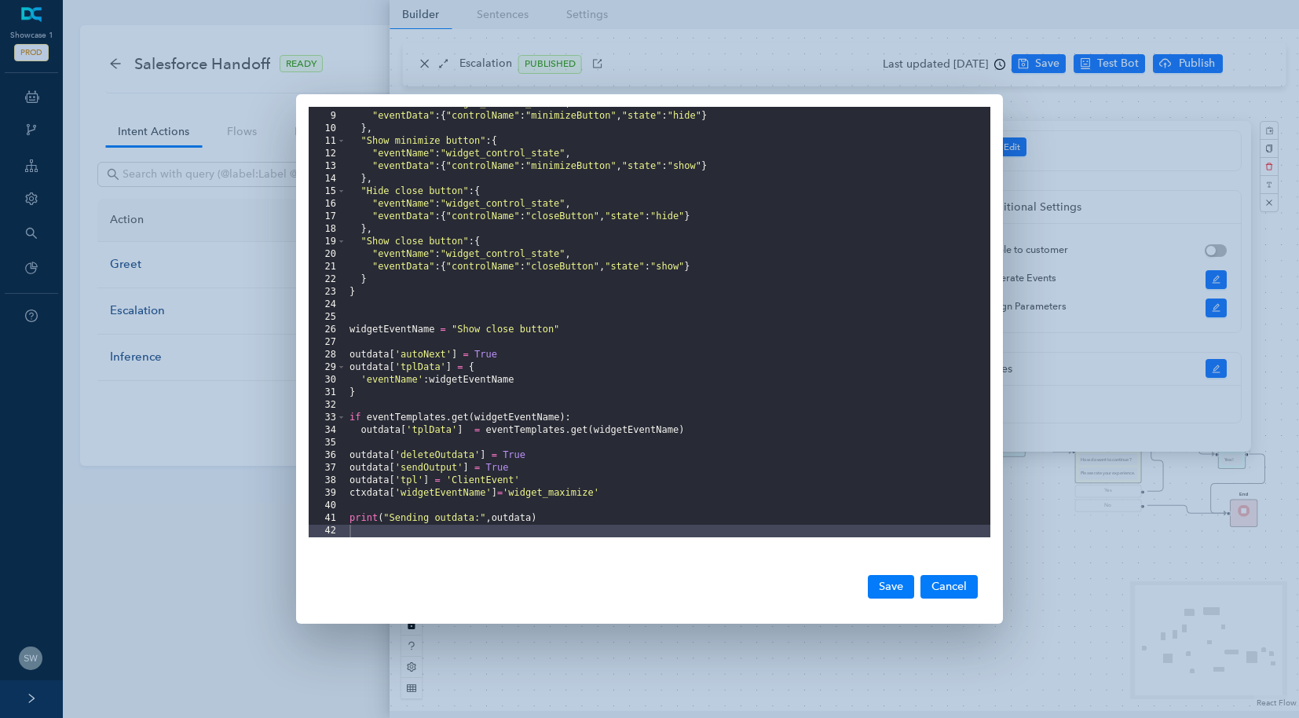
scroll to position [0, 0]
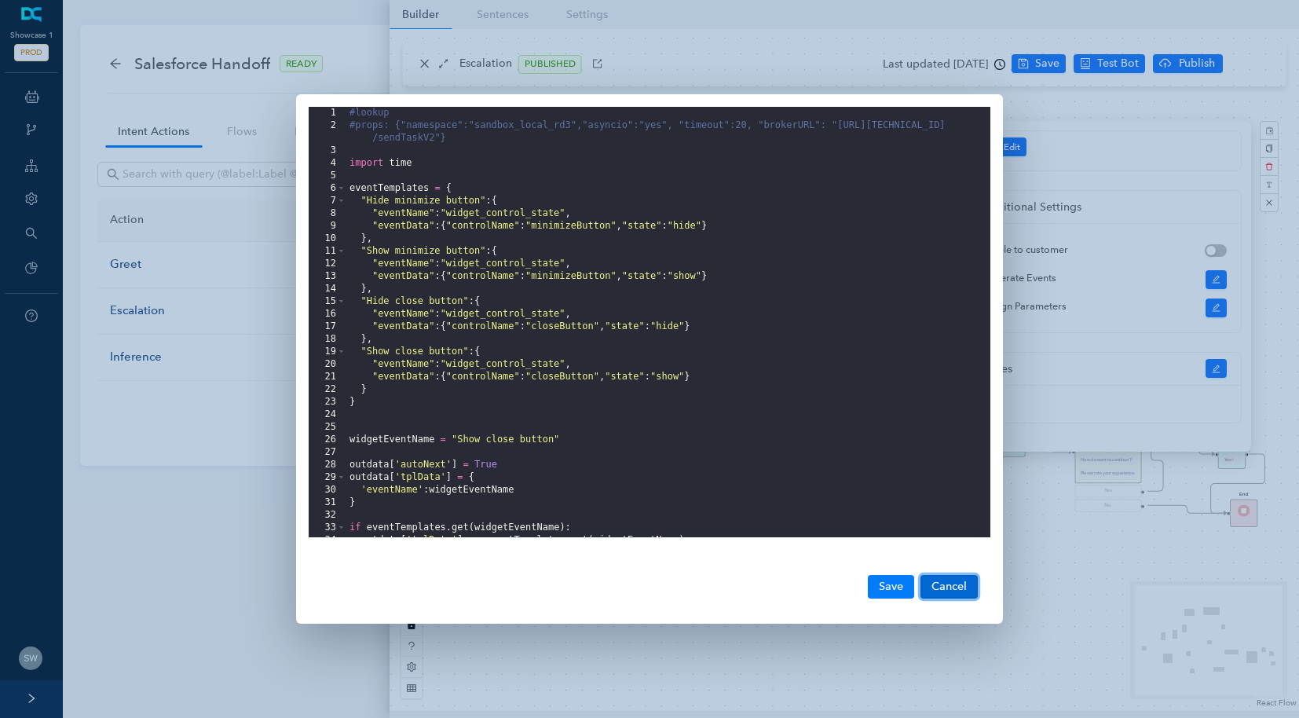
click at [937, 594] on button "Cancel" at bounding box center [949, 587] width 57 height 24
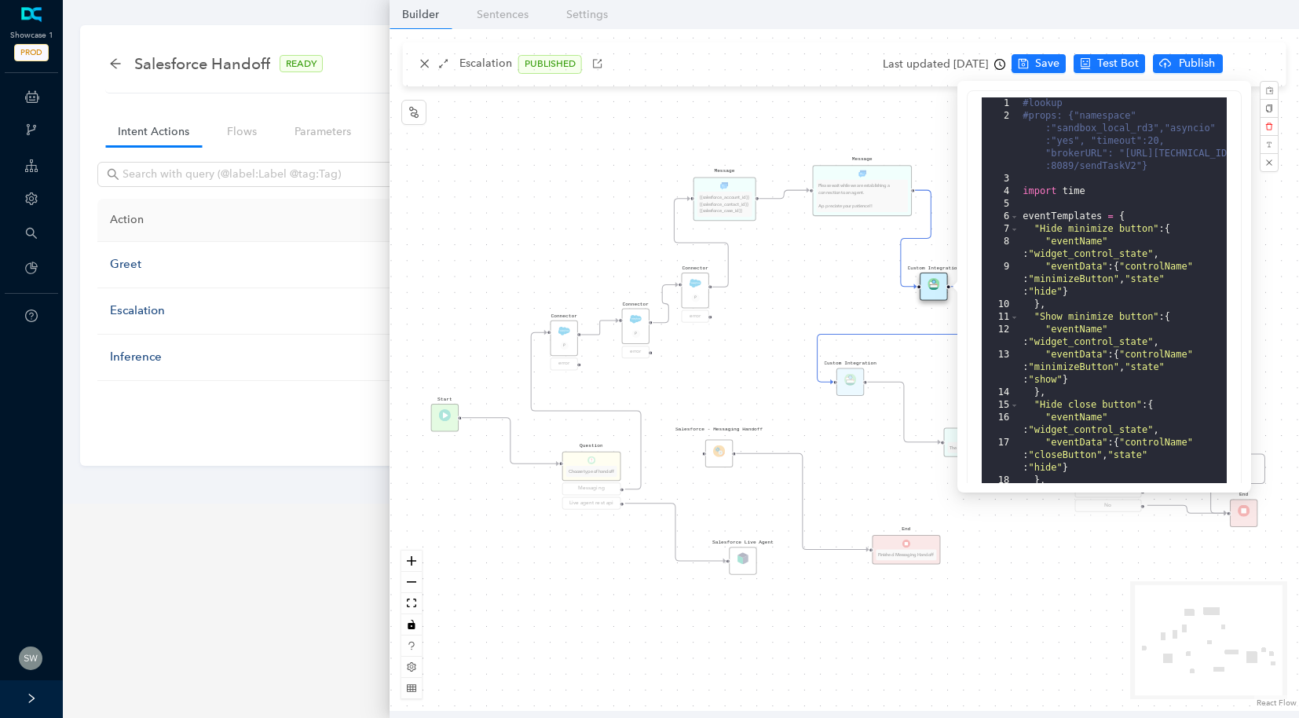
click at [917, 357] on div "Message Please wait while we are establishing a connection to an agent. Appreci…" at bounding box center [845, 370] width 910 height 682
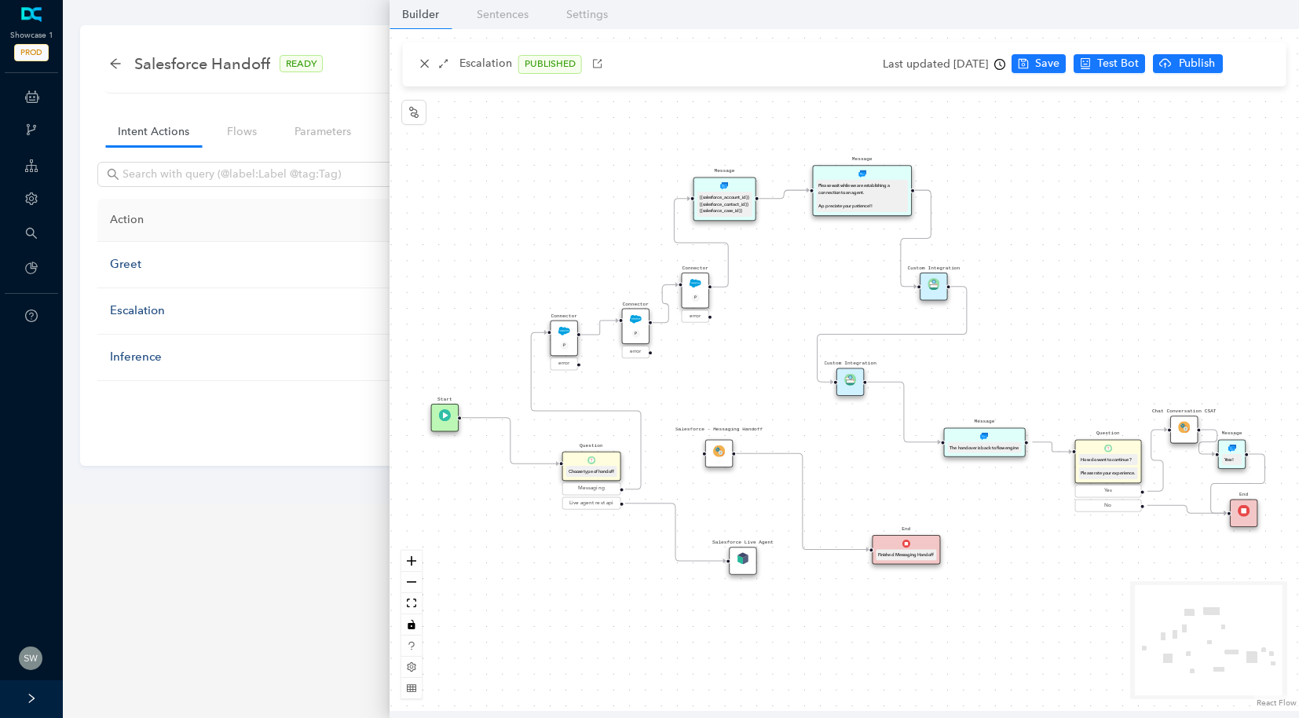
click at [864, 382] on div "Message Please wait while we are establishing a connection to an agent. Appreci…" at bounding box center [845, 370] width 910 height 682
click at [859, 383] on div "Custom Integration" at bounding box center [850, 381] width 27 height 27
click at [851, 389] on div "Custom Integration" at bounding box center [850, 381] width 27 height 27
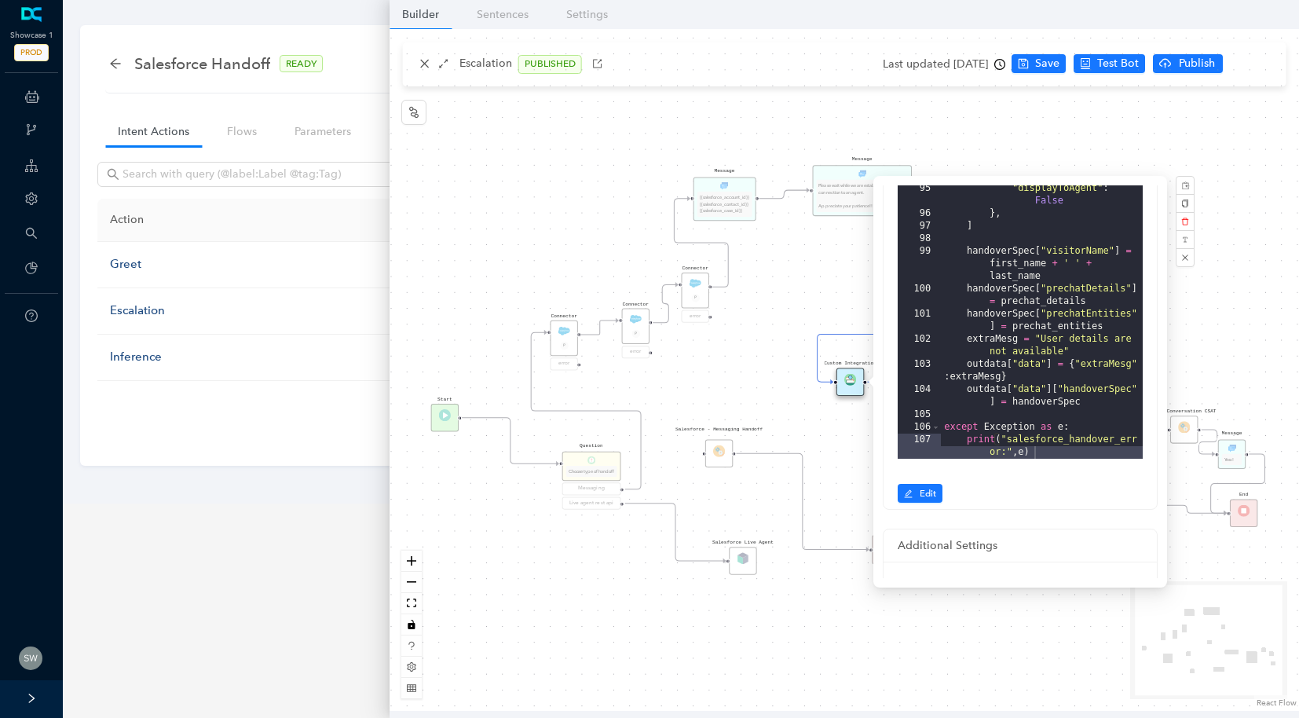
scroll to position [368, 0]
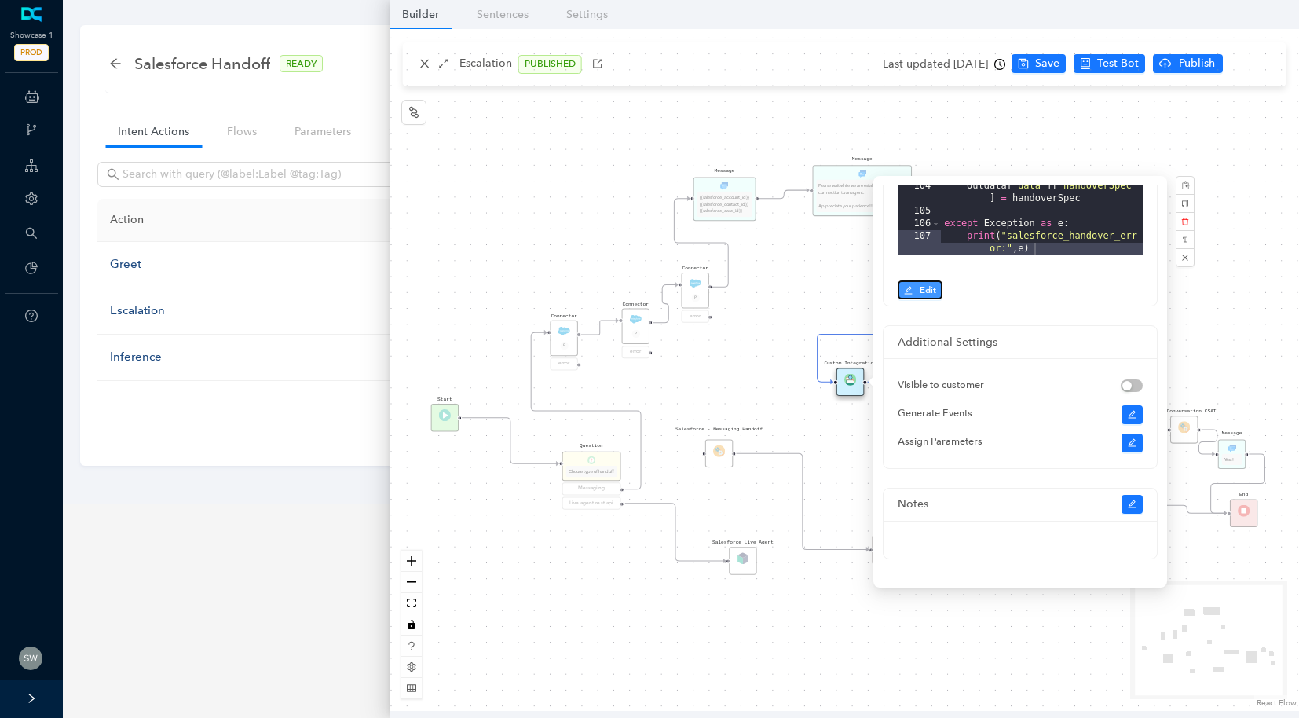
click at [927, 282] on button "Edit" at bounding box center [920, 289] width 45 height 19
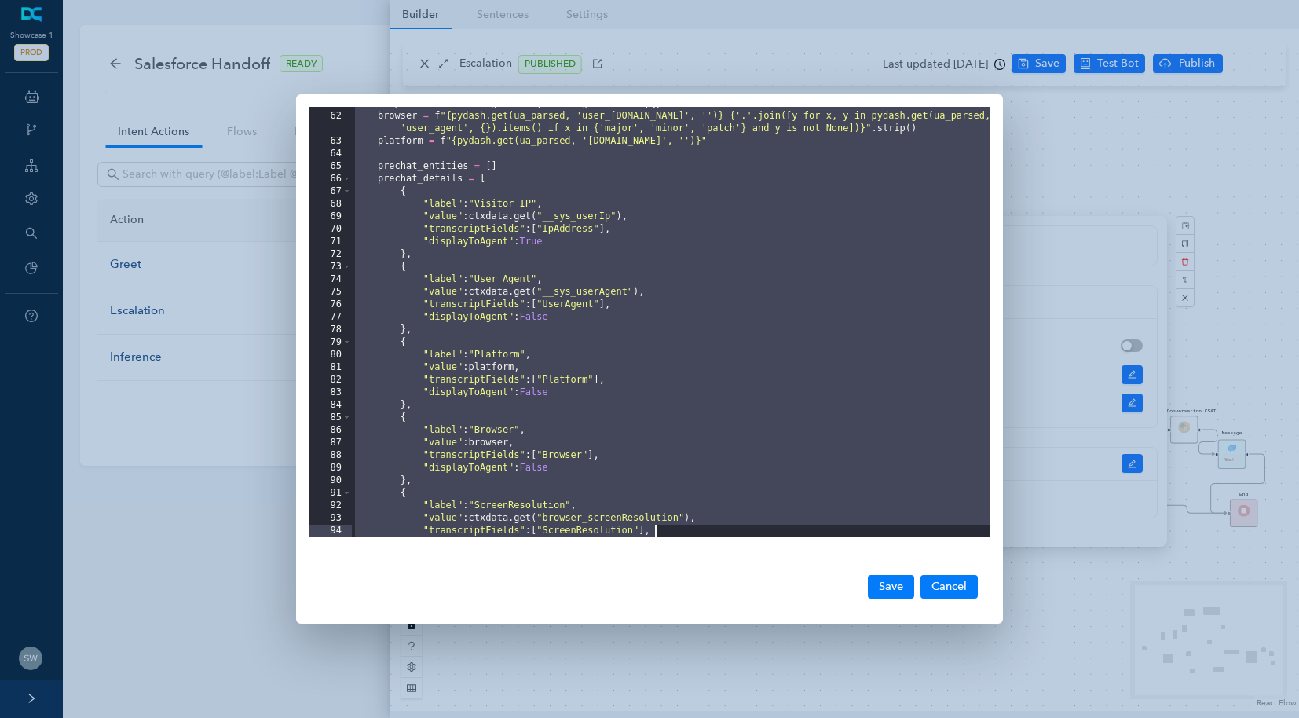
scroll to position [926, 0]
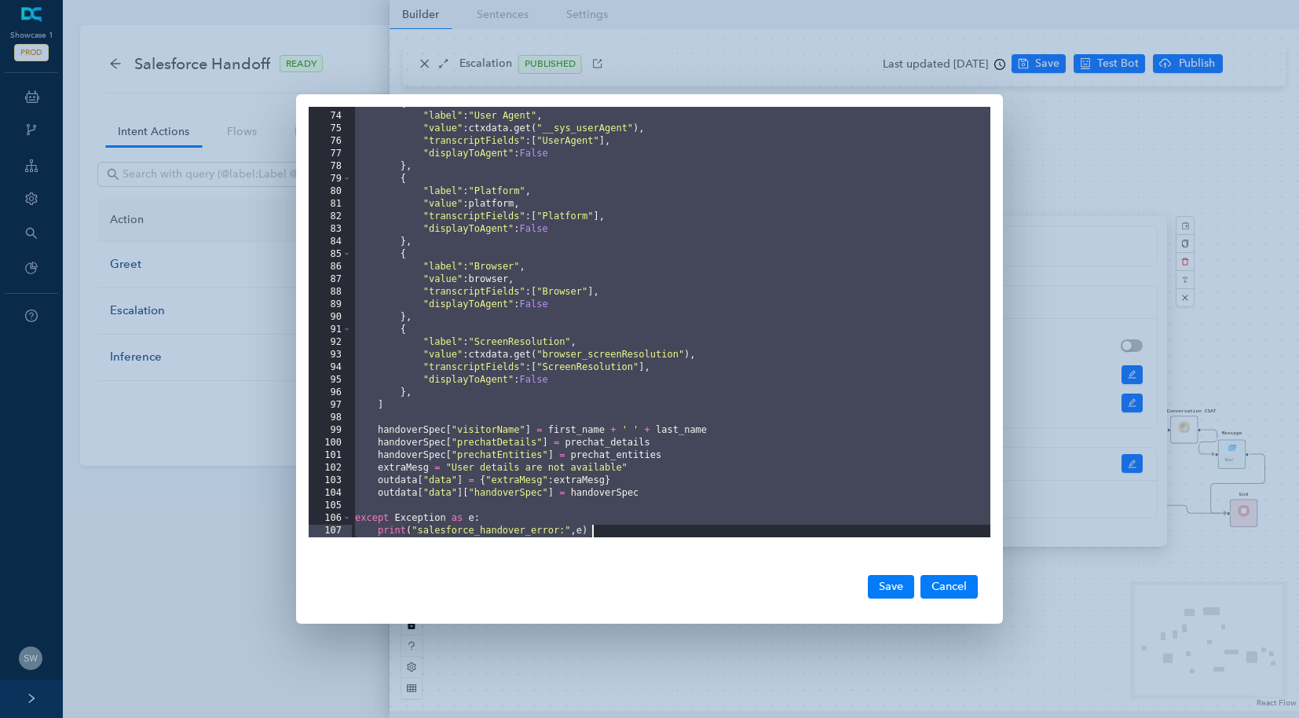
drag, startPoint x: 353, startPoint y: 108, endPoint x: 822, endPoint y: 595, distance: 676.6
click at [822, 595] on div "73 74 75 76 77 78 79 80 81 82 83 84 85 86 87 88 89 90 91 92 93 94 95 96 97 98 9…" at bounding box center [649, 359] width 707 height 530
click at [955, 585] on button "Cancel" at bounding box center [949, 587] width 57 height 24
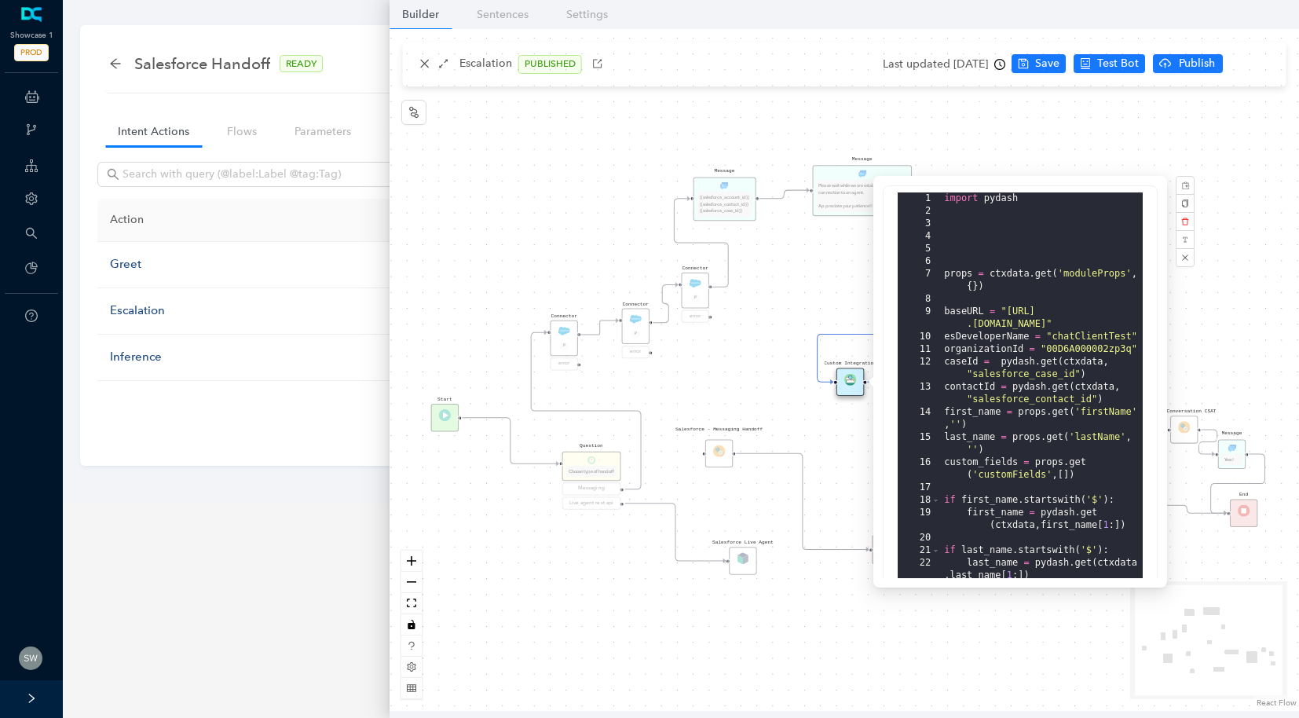
click at [775, 309] on div "Message Please wait while we are establishing a connection to an agent. Appreci…" at bounding box center [845, 370] width 910 height 682
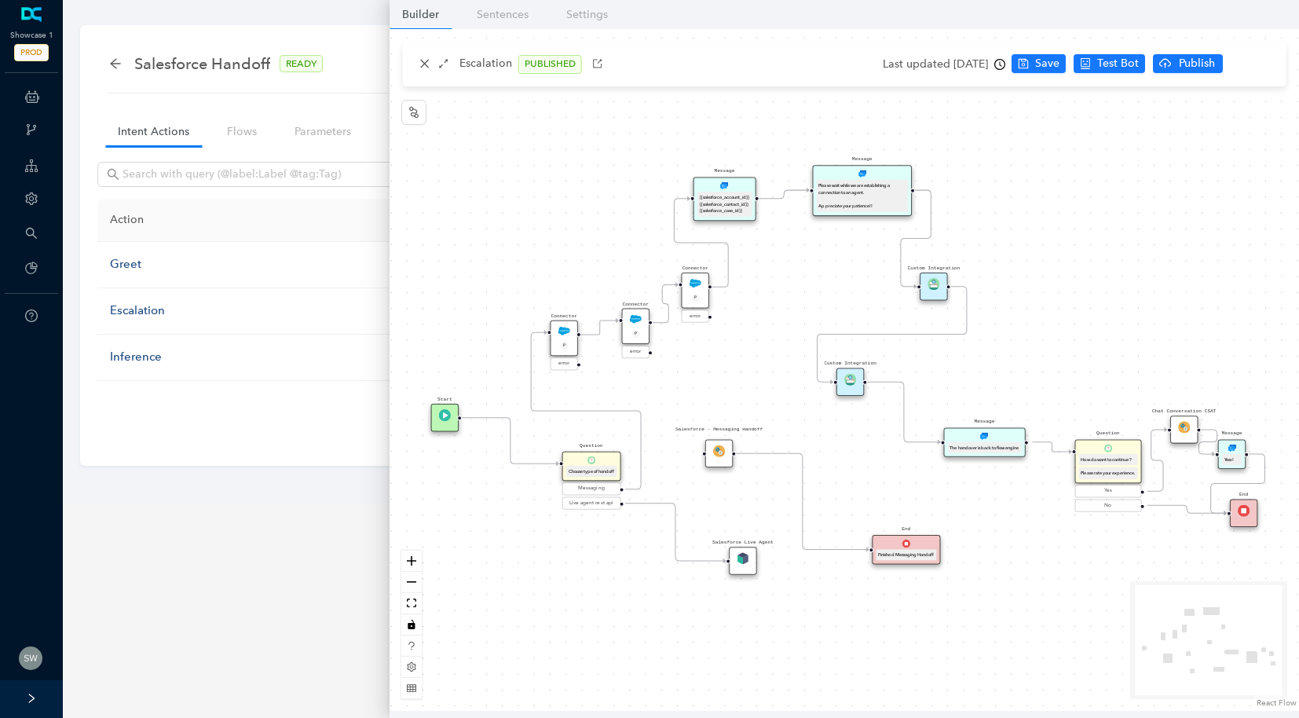
click at [844, 379] on div "Custom Integration" at bounding box center [850, 381] width 27 height 27
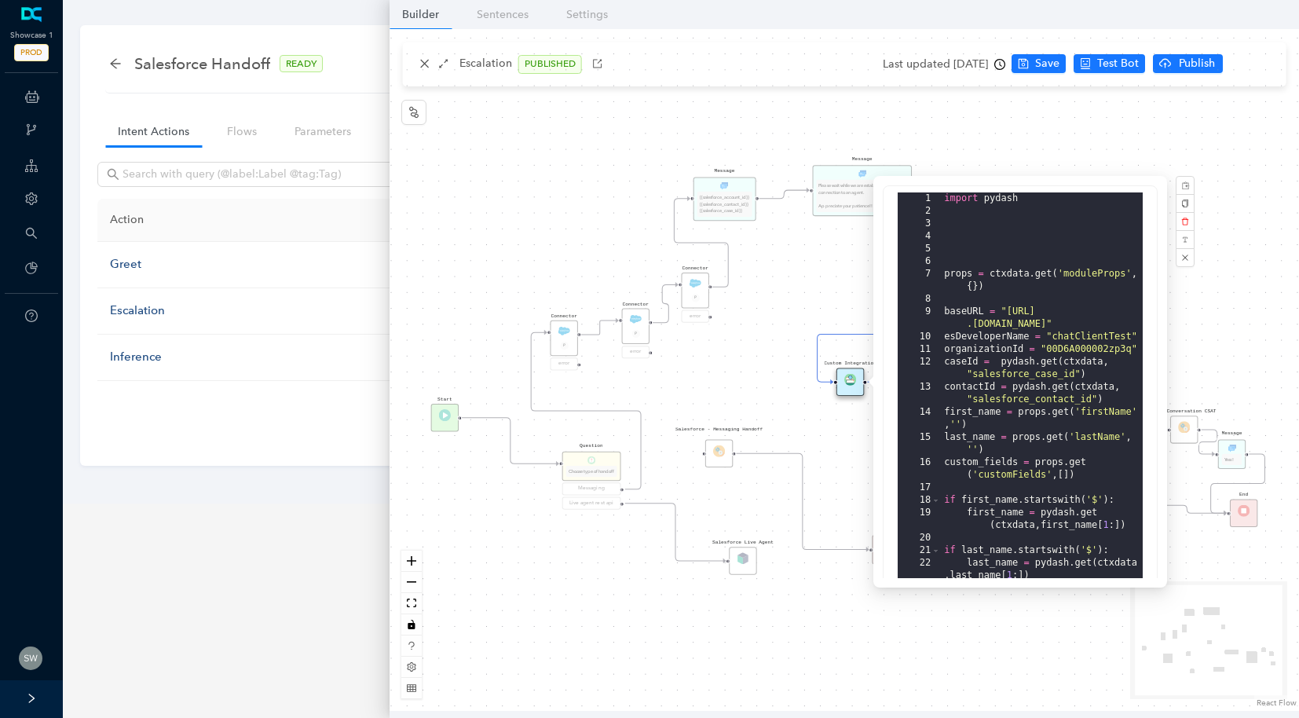
click at [771, 257] on div "Message Please wait while we are establishing a connection to an agent. Appreci…" at bounding box center [845, 370] width 910 height 682
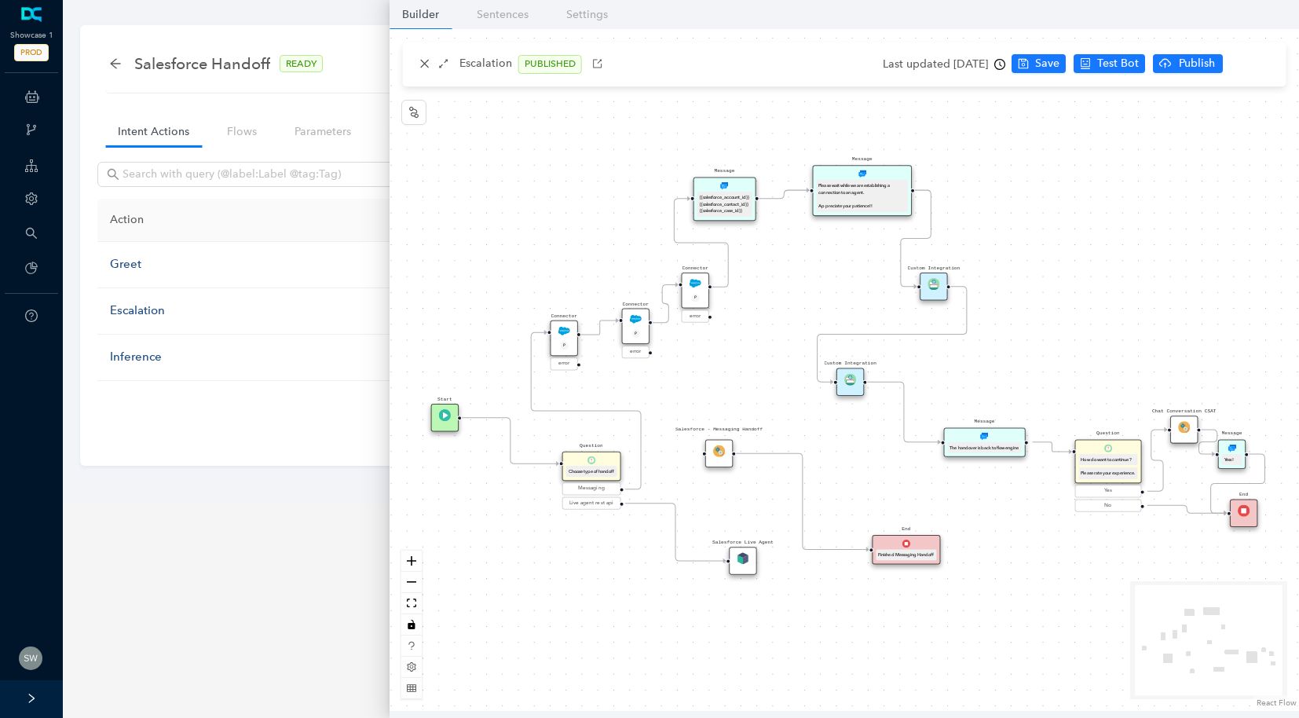
click at [926, 289] on div "Custom Integration" at bounding box center [933, 286] width 27 height 27
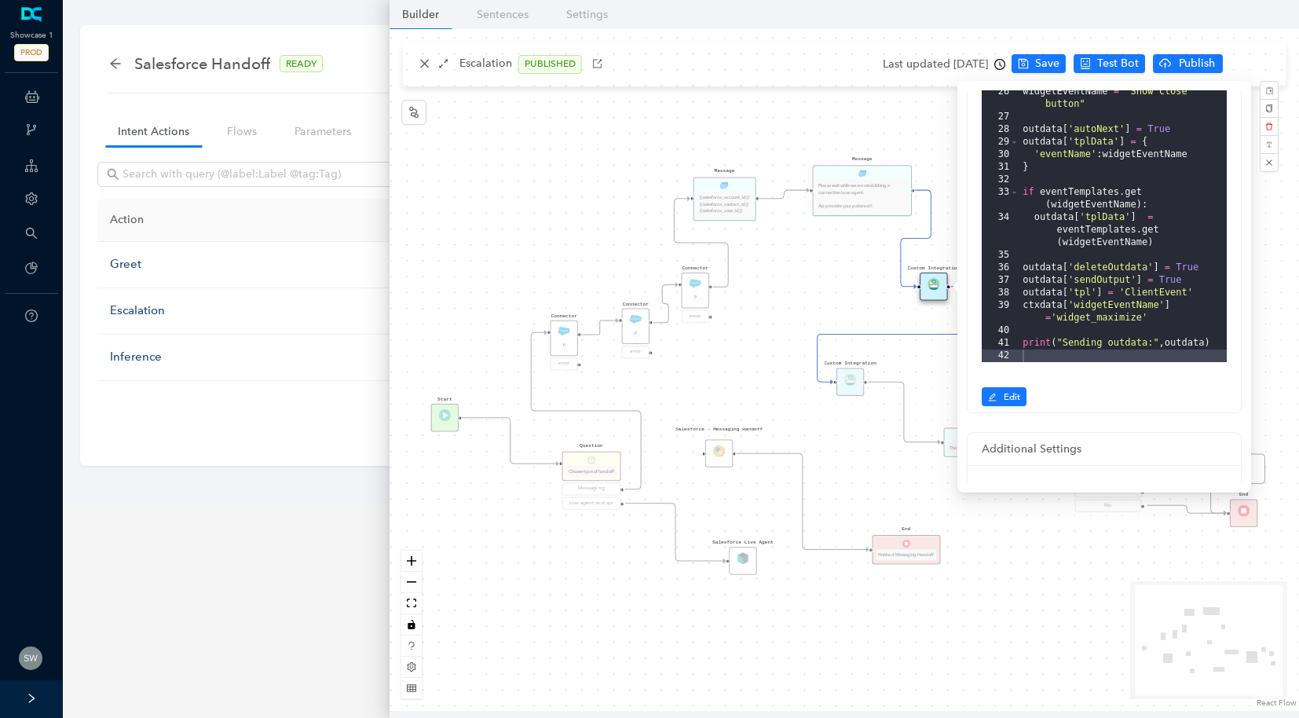
scroll to position [169, 0]
click at [1023, 397] on button "Edit" at bounding box center [1004, 393] width 45 height 19
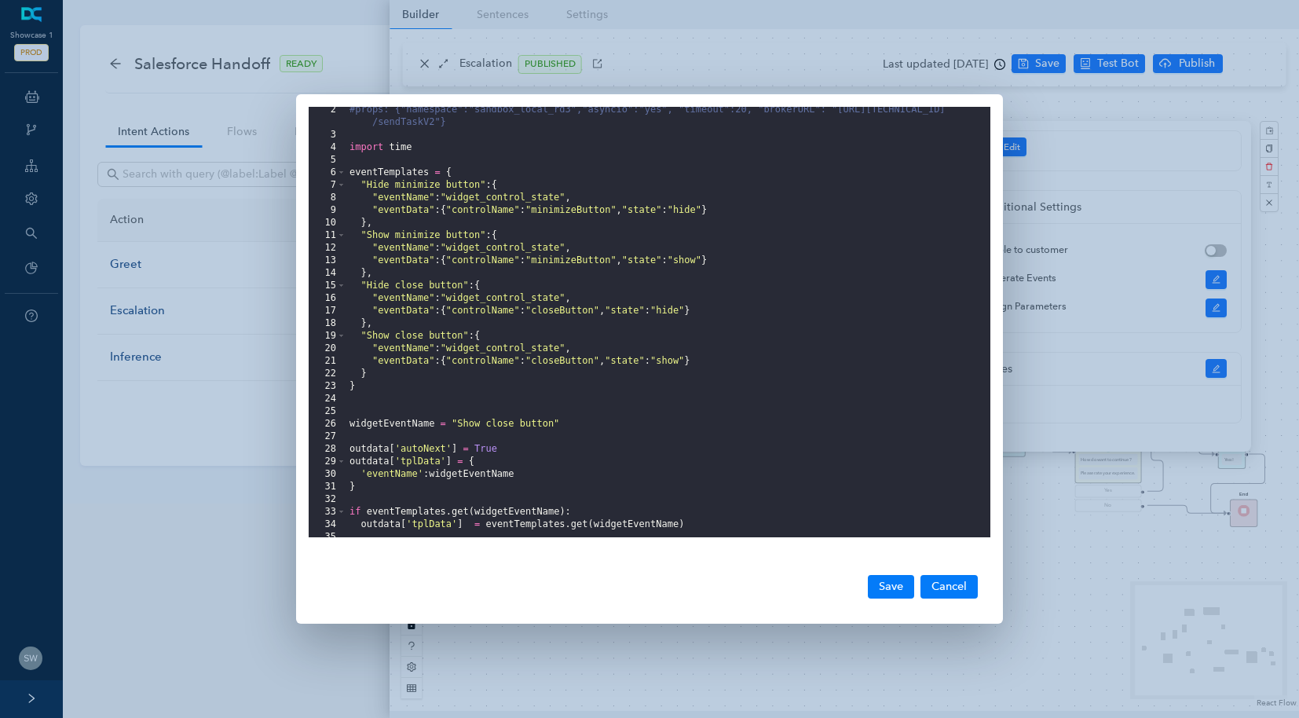
scroll to position [0, 0]
